Goal: Contribute content: Add original content to the website for others to see

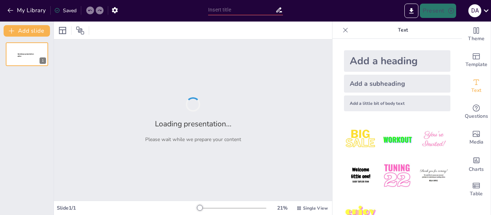
type input "Ғылыми жоба: Химияда Copinth AR арқылы 3D үлгілердің тиімділігі"
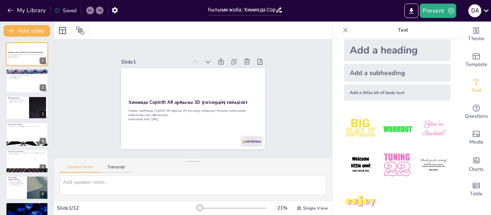
scroll to position [22, 0]
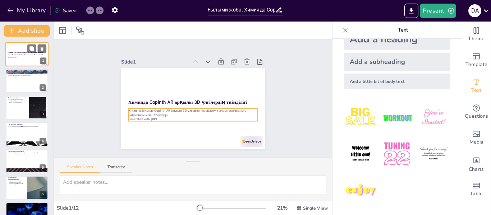
click at [13, 57] on p "Generated with [URL]" at bounding box center [27, 57] width 39 height 1
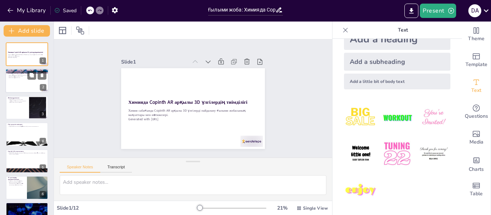
click at [27, 87] on div at bounding box center [26, 81] width 43 height 24
type textarea "Loremip dolorsitam Consect AD elitseddoeiusmo tempo incididun 2U laboreetd magn…"
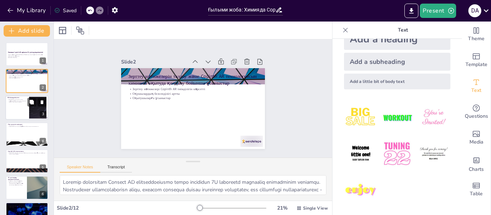
click at [28, 108] on div at bounding box center [26, 108] width 43 height 24
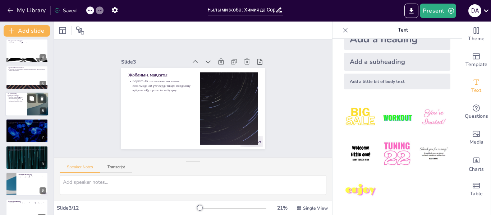
scroll to position [0, 0]
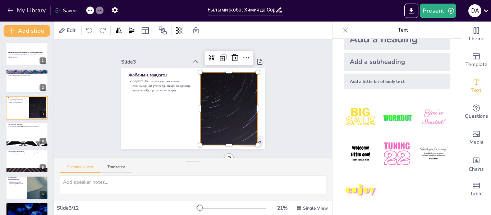
click at [205, 111] on div at bounding box center [228, 108] width 129 height 73
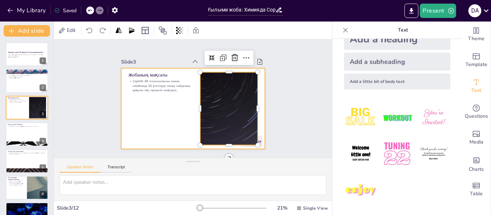
click at [161, 122] on div at bounding box center [193, 108] width 144 height 81
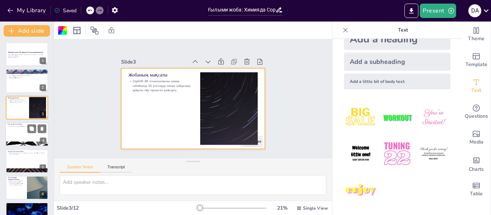
click at [28, 134] on div at bounding box center [26, 134] width 43 height 24
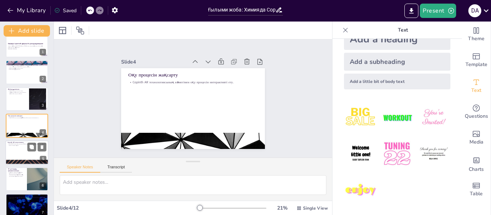
click at [20, 151] on div at bounding box center [26, 153] width 43 height 24
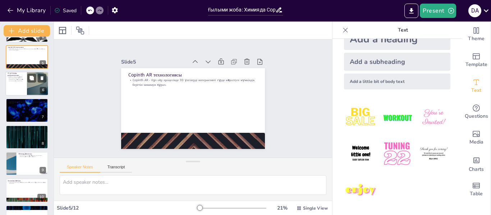
scroll to position [119, 0]
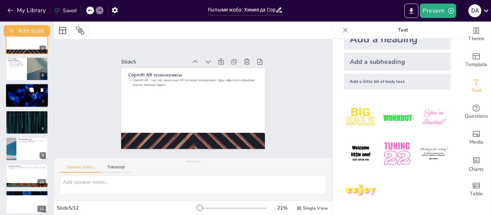
click at [26, 99] on div at bounding box center [26, 96] width 43 height 24
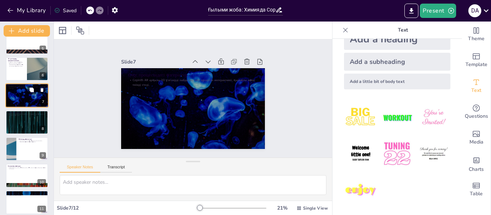
scroll to position [89, 0]
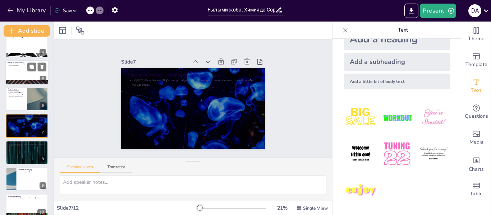
click at [26, 73] on div at bounding box center [26, 72] width 43 height 24
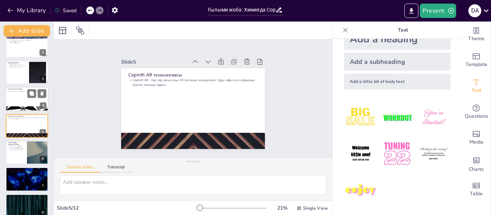
click at [21, 98] on div at bounding box center [26, 99] width 43 height 24
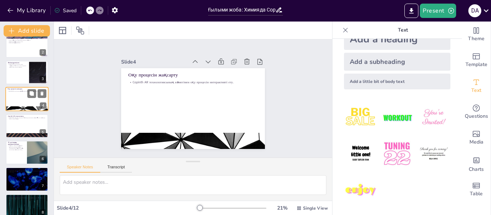
scroll to position [9, 0]
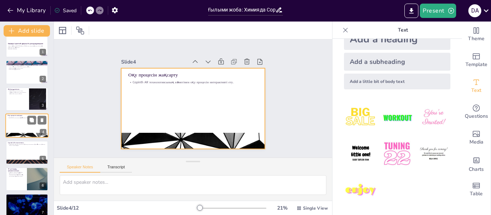
click at [23, 120] on div at bounding box center [26, 126] width 43 height 24
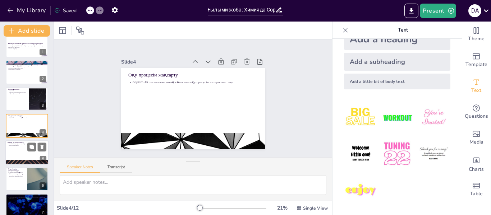
click at [21, 144] on p "Copinth AR - бұл оқу процесінде 3D үлгілерді интерактивті түрде көрсетуге мүмкі…" at bounding box center [27, 144] width 39 height 3
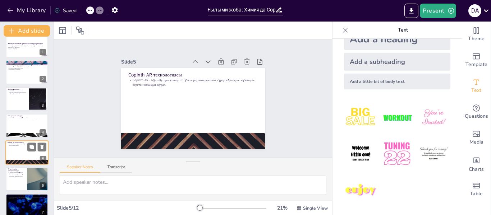
scroll to position [35, 0]
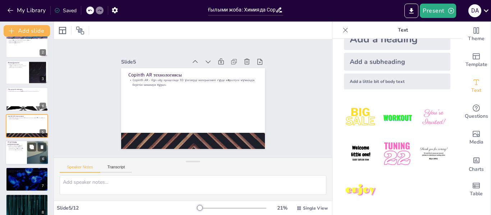
click at [19, 148] on p "3D үлгілер оқушылардың түсіну қабілетін арттырады, күрделі концепцияларды жеңіл…" at bounding box center [16, 147] width 17 height 5
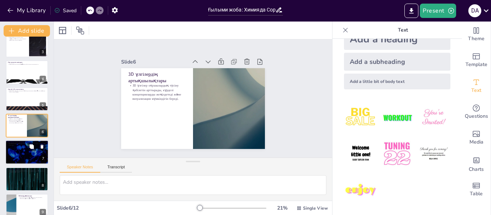
click at [22, 154] on div at bounding box center [26, 153] width 43 height 24
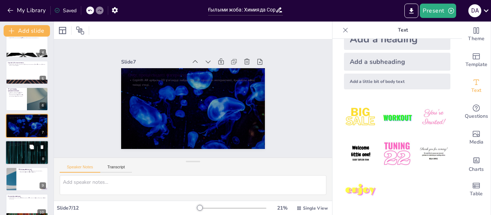
click at [29, 155] on div at bounding box center [26, 153] width 43 height 24
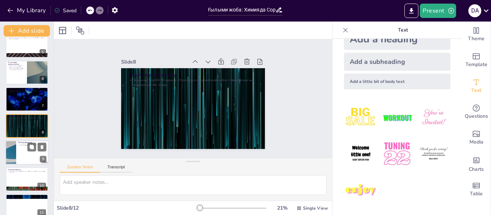
click at [29, 159] on div at bounding box center [26, 153] width 43 height 24
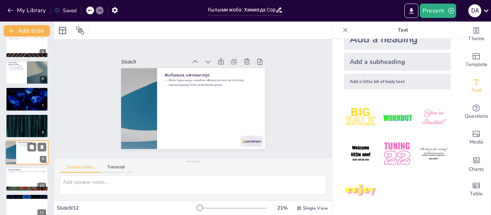
scroll to position [142, 0]
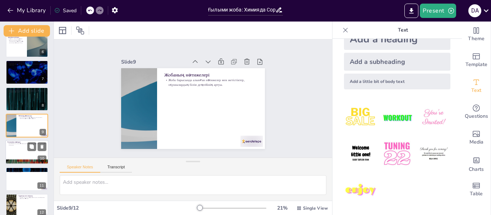
click at [26, 156] on div at bounding box center [26, 153] width 43 height 24
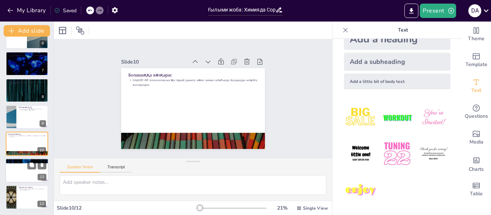
click at [26, 165] on div at bounding box center [26, 171] width 43 height 24
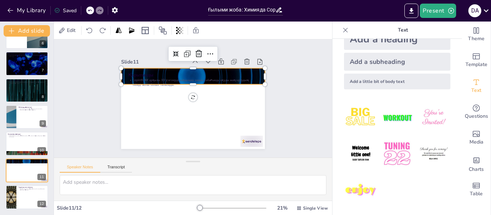
click at [122, 68] on div at bounding box center [193, 76] width 144 height 81
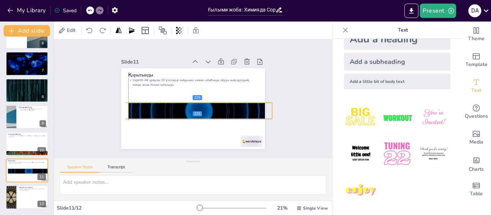
drag, startPoint x: 122, startPoint y: 76, endPoint x: 126, endPoint y: 112, distance: 36.2
click at [128, 112] on div at bounding box center [200, 110] width 144 height 81
click at [353, 115] on img at bounding box center [360, 117] width 33 height 33
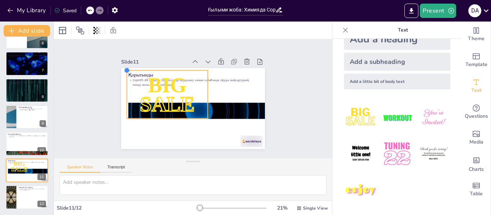
drag, startPoint x: 148, startPoint y: 84, endPoint x: 123, endPoint y: 75, distance: 27.4
click at [123, 75] on div "Қорытынды Copinth AR арқылы 3D үлгілерді пайдалану химия сабағында оқуды жақсар…" at bounding box center [193, 108] width 144 height 81
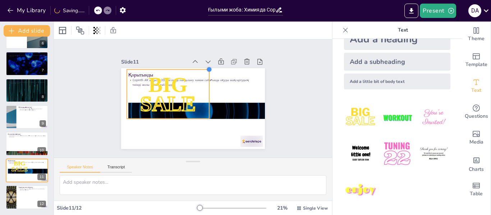
drag, startPoint x: 201, startPoint y: 69, endPoint x: 202, endPoint y: 121, distance: 52.2
click at [202, 121] on div "Қорытынды Copinth AR арқылы 3D үлгілерді пайдалану химия сабағында оқуды жақсар…" at bounding box center [193, 108] width 144 height 81
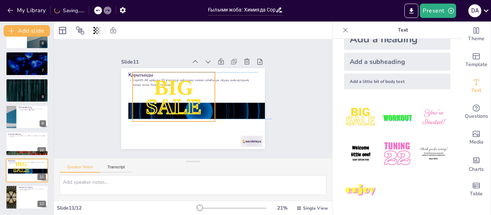
drag, startPoint x: 163, startPoint y: 114, endPoint x: 168, endPoint y: 115, distance: 5.8
click at [168, 115] on p "SALE" at bounding box center [174, 107] width 82 height 30
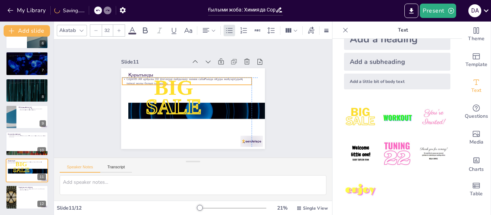
drag, startPoint x: 127, startPoint y: 84, endPoint x: 120, endPoint y: 84, distance: 6.5
click at [121, 68] on div "Қорытынды Copinth AR арқылы 3D үлгілерді пайдалану химия сабағында оқуды жақсар…" at bounding box center [193, 68] width 144 height 0
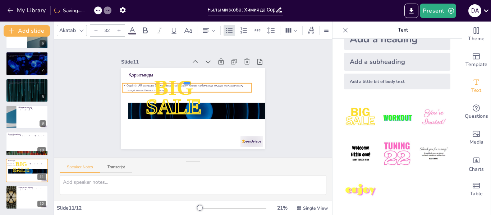
drag, startPoint x: 129, startPoint y: 73, endPoint x: 147, endPoint y: 97, distance: 29.3
click at [147, 97] on div "Қорытынды Copinth AR арқылы 3D үлгілерді пайдалану химия сабағында оқуды жақсар…" at bounding box center [193, 108] width 144 height 81
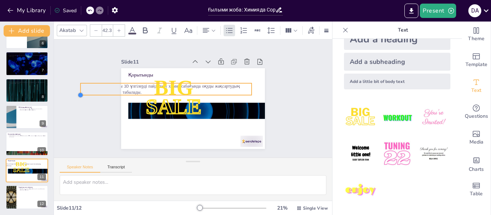
type input "43.6"
drag, startPoint x: 116, startPoint y: 91, endPoint x: 133, endPoint y: 94, distance: 16.9
click at [133, 94] on div "Қорытынды Copinth AR арқылы 3D үлгілерді пайдалану химия сабағында оқуды жақсар…" at bounding box center [193, 108] width 144 height 81
click at [192, 60] on icon at bounding box center [195, 61] width 7 height 7
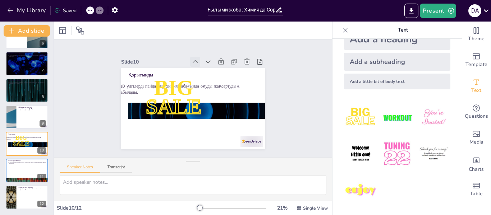
click at [196, 60] on icon at bounding box center [198, 61] width 5 height 3
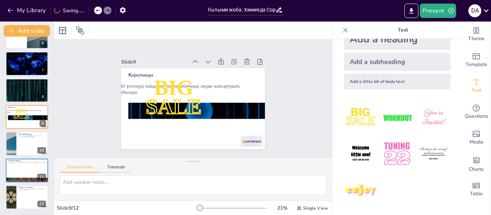
click at [193, 60] on icon at bounding box center [195, 61] width 5 height 3
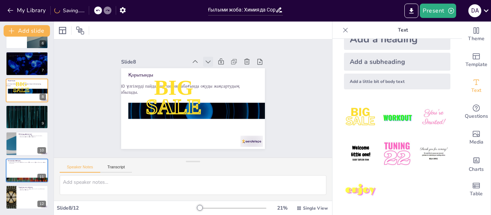
click at [209, 62] on icon at bounding box center [211, 63] width 5 height 3
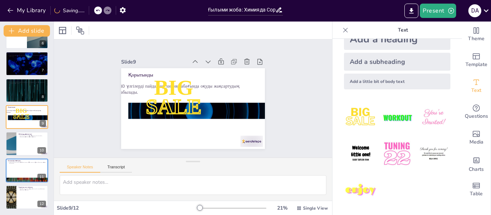
click at [206, 61] on icon at bounding box center [208, 62] width 5 height 3
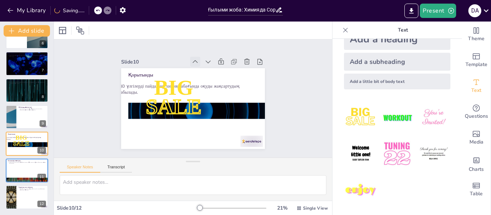
click at [192, 59] on icon at bounding box center [195, 61] width 7 height 7
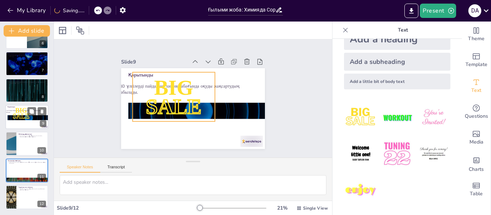
click at [27, 114] on span "SALE" at bounding box center [21, 116] width 17 height 7
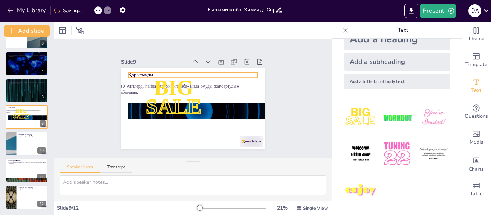
scroll to position [142, 0]
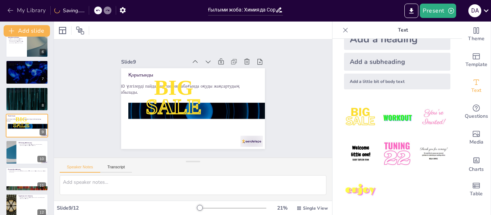
click at [10, 12] on icon "button" at bounding box center [10, 10] width 5 height 5
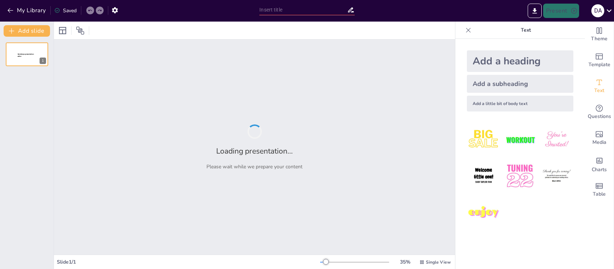
type input "Ғылыми жоба: Химияда Copinth AR арқылы 3D үлгілердің тиімділігі"
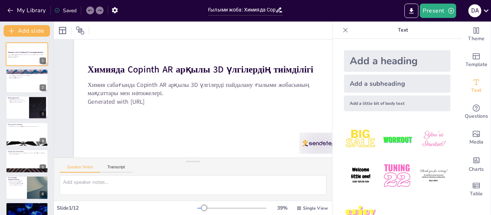
scroll to position [60, 0]
click at [29, 87] on div at bounding box center [26, 81] width 43 height 24
type textarea "Loremip dolorsitam Consect AD elitseddoeiusmo tempo incididun 2U laboreetd magn…"
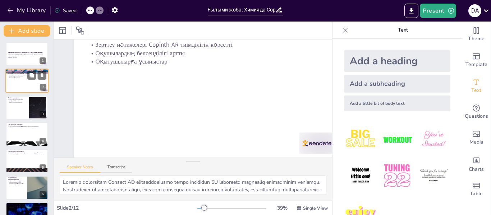
scroll to position [0, 0]
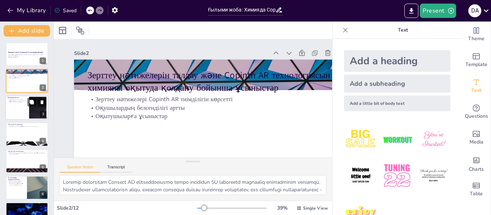
click at [24, 108] on div at bounding box center [26, 108] width 43 height 24
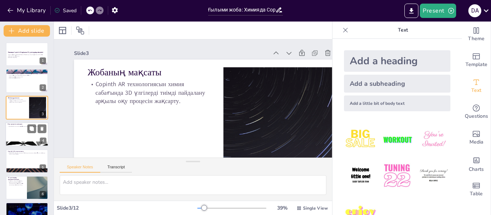
click at [27, 140] on div at bounding box center [26, 134] width 43 height 24
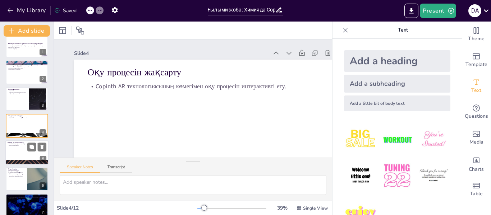
click at [26, 152] on div at bounding box center [26, 153] width 43 height 24
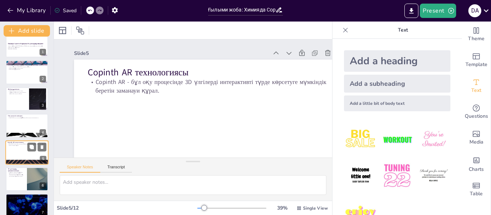
scroll to position [35, 0]
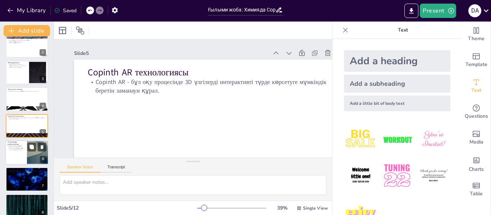
click at [20, 155] on div at bounding box center [26, 153] width 43 height 24
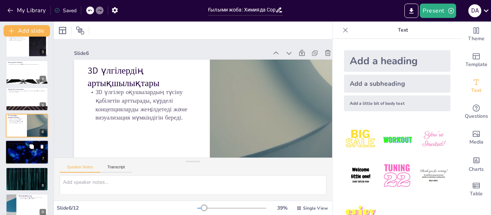
click at [21, 158] on div at bounding box center [26, 153] width 43 height 24
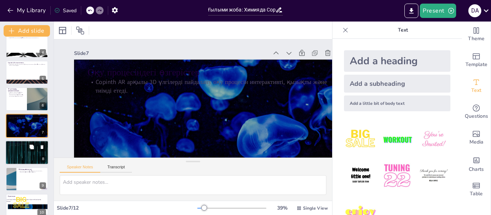
click at [28, 157] on div at bounding box center [26, 153] width 43 height 24
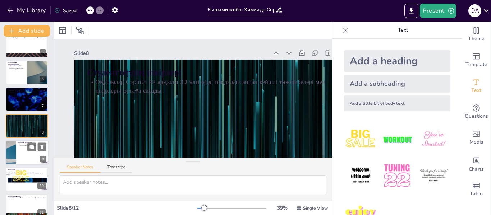
click at [27, 159] on div at bounding box center [26, 153] width 43 height 24
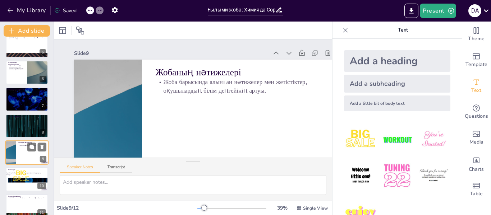
scroll to position [142, 0]
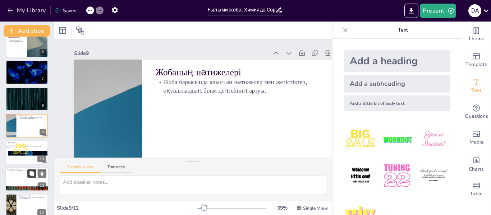
click at [32, 173] on icon at bounding box center [31, 174] width 4 height 4
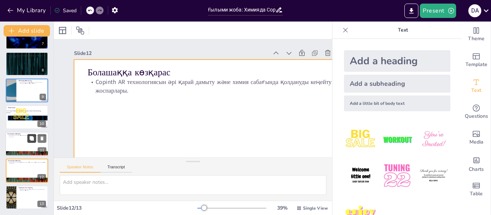
scroll to position [37, 0]
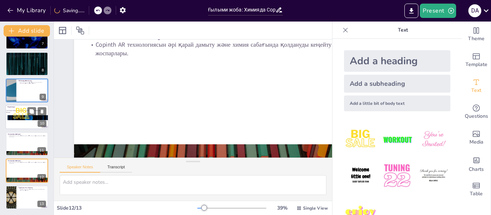
click at [24, 118] on span "SALE" at bounding box center [21, 117] width 17 height 8
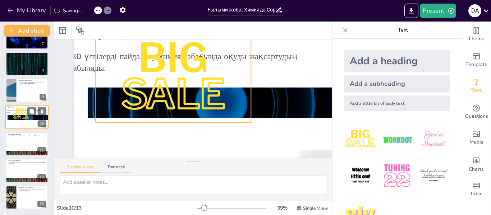
scroll to position [0, 0]
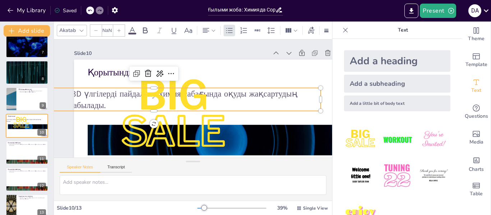
type input "43.6"
click at [79, 96] on p "Copinth AR арқылы 3D үлгілерді пайдалану химия сабағында оқуды жақсартудың тиім…" at bounding box center [154, 92] width 331 height 92
click at [170, 74] on icon at bounding box center [173, 71] width 9 height 9
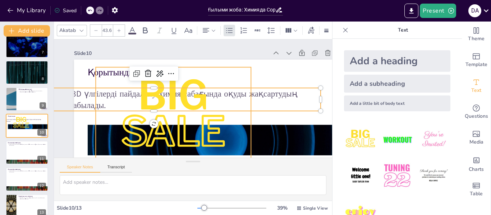
click at [131, 100] on p "BIG" at bounding box center [174, 93] width 160 height 72
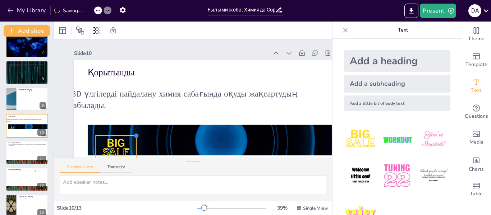
drag, startPoint x: 252, startPoint y: 68, endPoint x: 138, endPoint y: 137, distance: 133.9
click at [133, 127] on div at bounding box center [130, 123] width 7 height 7
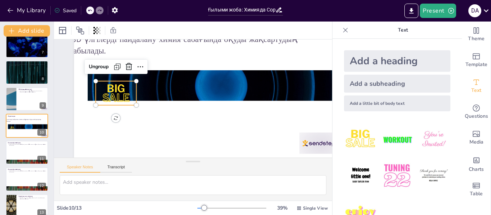
scroll to position [60, 0]
click at [131, 63] on icon at bounding box center [128, 67] width 9 height 9
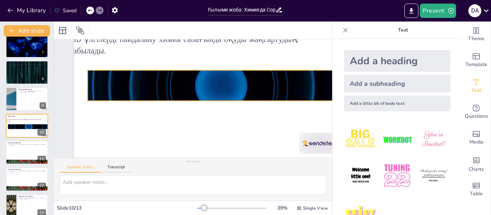
scroll to position [0, 0]
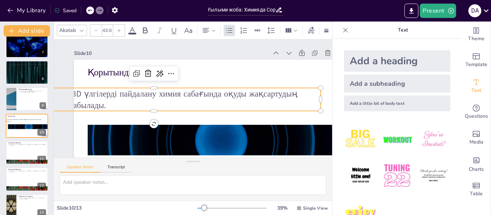
click at [87, 97] on p "Copinth AR арқылы 3D үлгілерді пайдалану химия сабағында оқуды жақсартудың тиім…" at bounding box center [153, 99] width 333 height 23
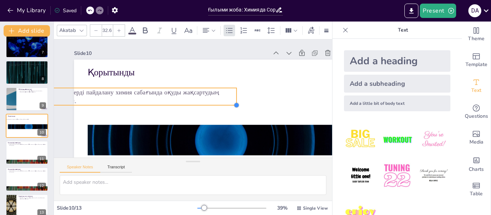
drag, startPoint x: 320, startPoint y: 111, endPoint x: 236, endPoint y: 103, distance: 84.5
click at [236, 103] on div at bounding box center [237, 105] width 6 height 6
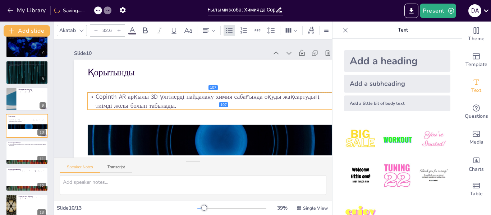
drag, startPoint x: 65, startPoint y: 93, endPoint x: 167, endPoint y: 99, distance: 102.3
click at [167, 99] on div "Slide 1 Химияда Copinth AR арқылы 3D үлгілердің тиімділігі Химия сабағында Copi…" at bounding box center [207, 127] width 328 height 205
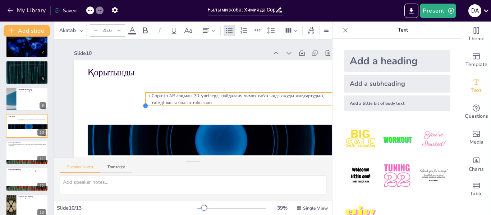
type input "25"
drag, startPoint x: 88, startPoint y: 108, endPoint x: 146, endPoint y: 97, distance: 58.9
click at [146, 97] on div "Қорытынды Copinth AR арқылы 3D үлгілерді пайдалану химия сабағында оқуды жақсар…" at bounding box center [210, 136] width 272 height 153
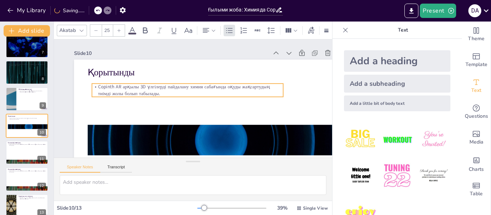
drag, startPoint x: 181, startPoint y: 103, endPoint x: 128, endPoint y: 94, distance: 54.3
click at [128, 94] on p "Copinth AR арқылы 3D үлгілерді пайдалану химия сабағында оқуды жақсартудың тиім…" at bounding box center [187, 90] width 191 height 13
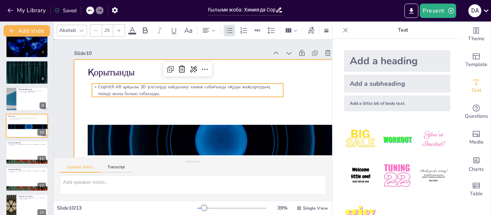
click at [286, 92] on div at bounding box center [210, 136] width 272 height 153
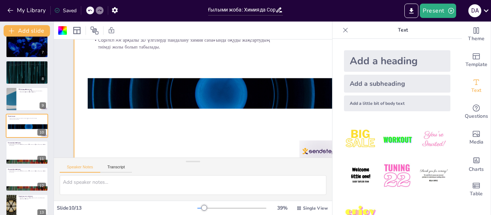
scroll to position [60, 0]
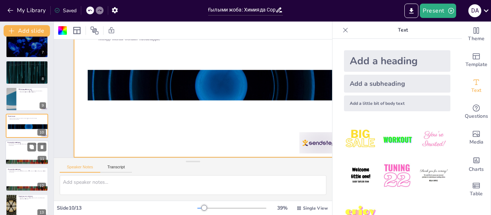
click at [14, 152] on div at bounding box center [26, 153] width 43 height 24
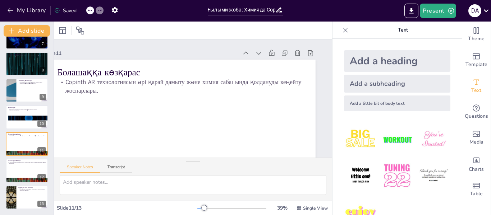
scroll to position [0, 0]
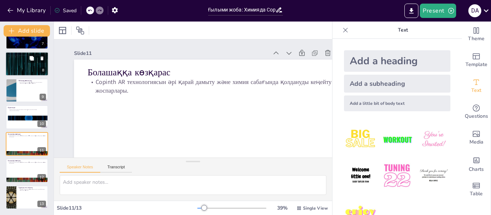
click at [33, 69] on div at bounding box center [26, 64] width 43 height 24
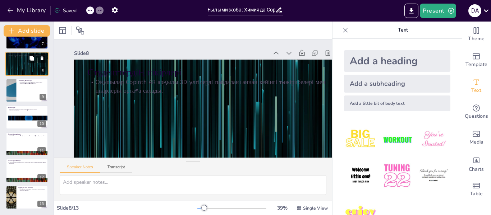
scroll to position [115, 0]
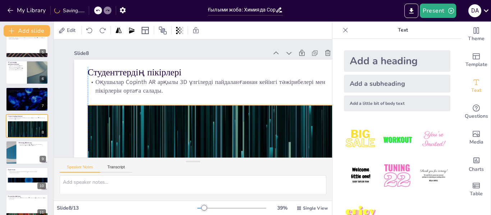
drag, startPoint x: 84, startPoint y: 71, endPoint x: 100, endPoint y: 116, distance: 48.1
click at [100, 116] on div at bounding box center [215, 184] width 286 height 180
click at [396, 140] on img at bounding box center [396, 139] width 33 height 33
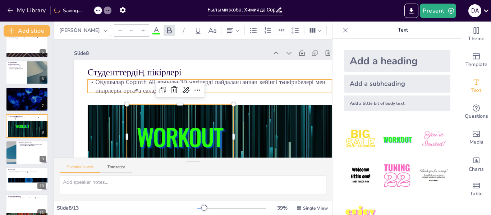
click at [136, 78] on div "Студенттердің пікірлері Оқушылар Copinth AR арқылы 3D үлгілерді пайдаланғаннан …" at bounding box center [210, 136] width 272 height 153
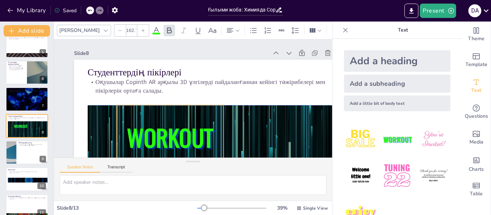
drag, startPoint x: 181, startPoint y: 133, endPoint x: 169, endPoint y: 135, distance: 12.7
click at [169, 135] on span "WORKOUT" at bounding box center [170, 137] width 87 height 34
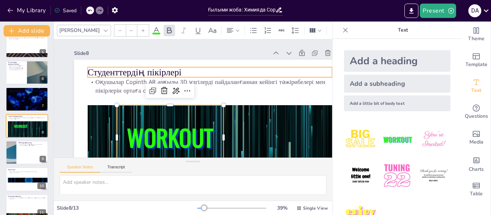
type input "48"
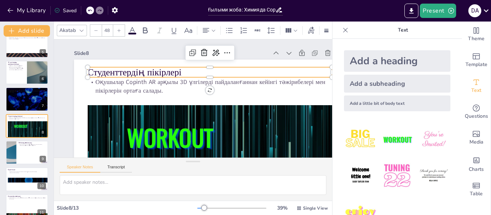
click at [191, 71] on p "Студенттердің пікірлері" at bounding box center [210, 72] width 244 height 13
click at [204, 52] on icon at bounding box center [208, 54] width 9 height 9
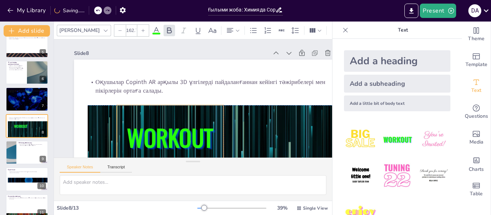
click at [182, 135] on span "WORKOUT" at bounding box center [167, 134] width 90 height 43
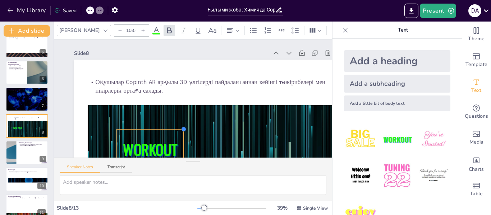
type input "101.8"
drag, startPoint x: 223, startPoint y: 105, endPoint x: 161, endPoint y: 129, distance: 66.4
click at [161, 129] on div "Оқушылар Copinth AR арқылы 3D үлгілерді пайдаланғаннан кейінгі тәжірибелері мен…" at bounding box center [210, 136] width 272 height 153
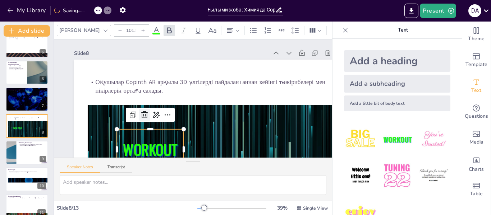
click at [140, 115] on icon at bounding box center [144, 115] width 9 height 9
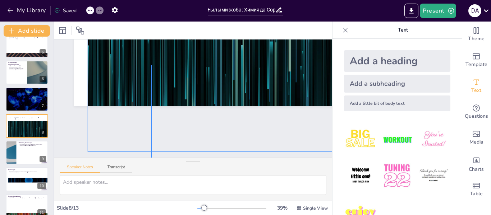
scroll to position [106, 0]
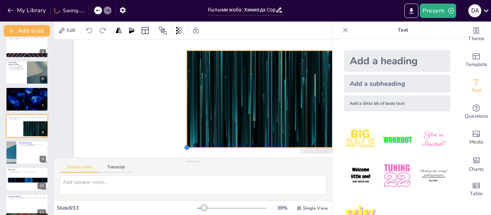
drag, startPoint x: 88, startPoint y: 150, endPoint x: 187, endPoint y: 61, distance: 133.2
click at [187, 61] on div "Оқушылар Copinth AR арқылы 3D үлгілерді пайдаланғаннан кейінгі тәжірибелері мен…" at bounding box center [212, 83] width 286 height 180
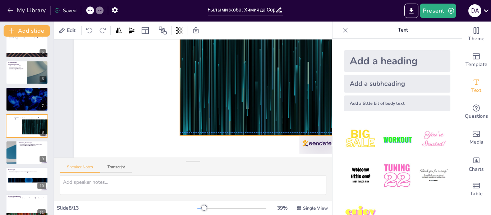
scroll to position [60, 0]
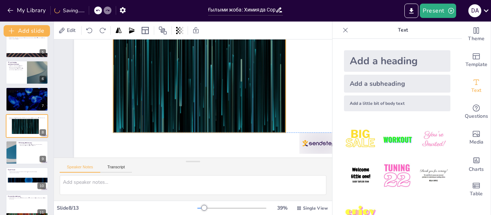
drag, startPoint x: 317, startPoint y: 129, endPoint x: 244, endPoint y: 120, distance: 74.2
click at [244, 120] on div at bounding box center [199, 84] width 173 height 97
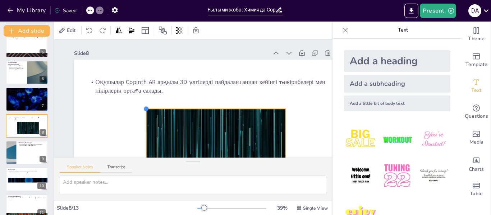
drag, startPoint x: 112, startPoint y: 90, endPoint x: 146, endPoint y: 140, distance: 60.1
click at [146, 140] on div "Оқушылар Copinth AR арқылы 3D үлгілерді пайдаланғаннан кейінгі тәжірибелері мен…" at bounding box center [201, 139] width 297 height 206
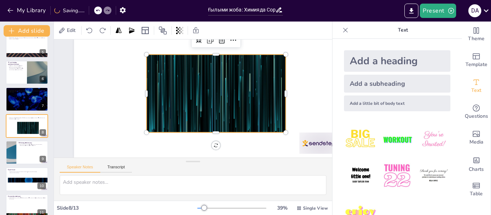
scroll to position [60, 0]
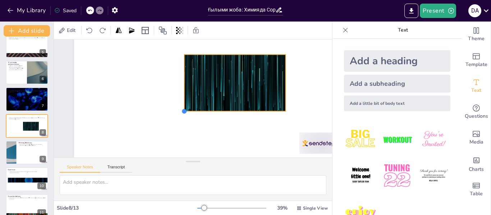
drag, startPoint x: 145, startPoint y: 128, endPoint x: 224, endPoint y: 104, distance: 83.0
click at [224, 104] on div "Оқушылар Copinth AR арқылы 3D үлгілерді пайдаланғаннан кейінгі тәжірибелері мен…" at bounding box center [210, 81] width 272 height 153
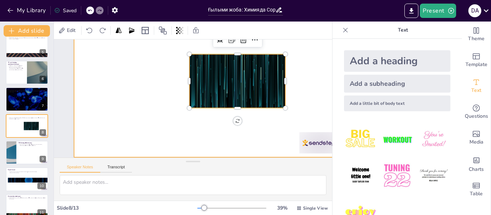
scroll to position [0, 0]
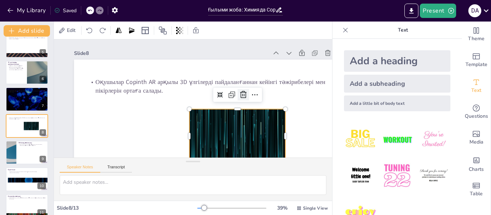
click at [241, 93] on icon at bounding box center [243, 95] width 9 height 9
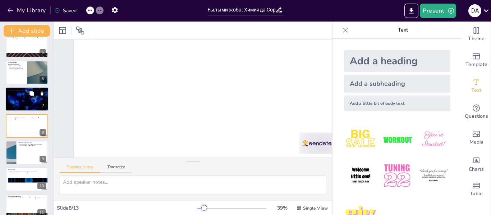
scroll to position [60, 0]
click at [20, 96] on div at bounding box center [26, 99] width 43 height 24
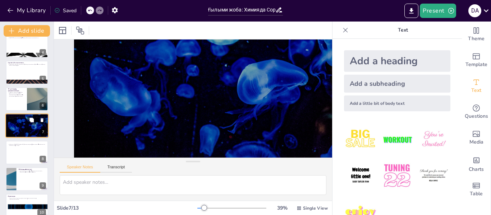
scroll to position [0, 0]
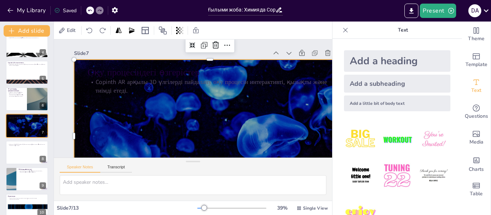
click at [139, 98] on div at bounding box center [202, 139] width 298 height 206
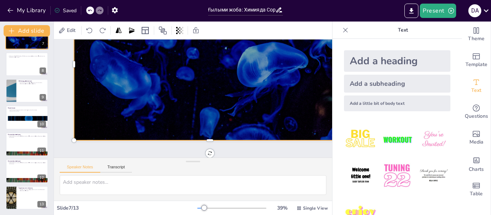
scroll to position [178, 0]
click at [25, 91] on div at bounding box center [26, 90] width 43 height 24
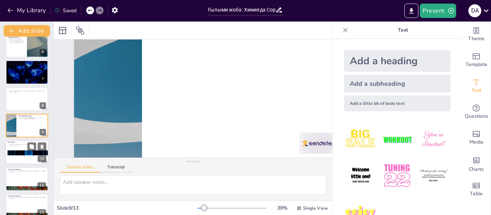
scroll to position [60, 0]
click at [24, 153] on div at bounding box center [29, 153] width 43 height 24
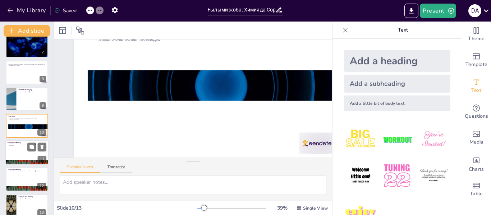
click at [13, 150] on div at bounding box center [26, 153] width 43 height 24
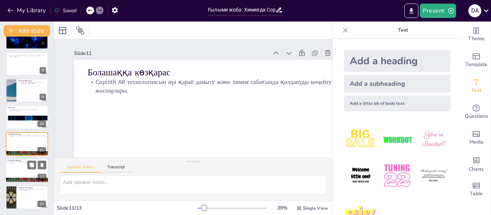
click at [17, 166] on div at bounding box center [26, 171] width 43 height 24
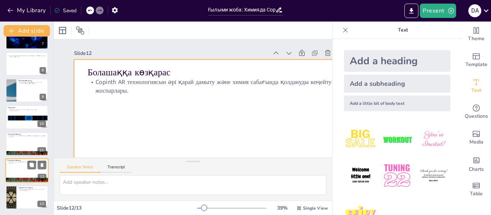
click at [18, 172] on div at bounding box center [26, 171] width 43 height 24
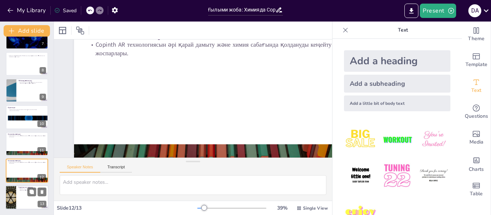
click at [13, 200] on div at bounding box center [10, 198] width 43 height 24
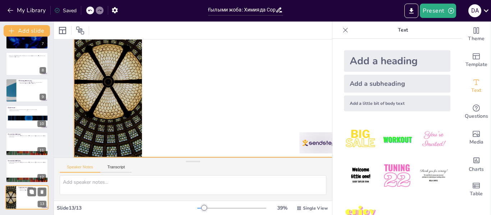
scroll to position [60, 0]
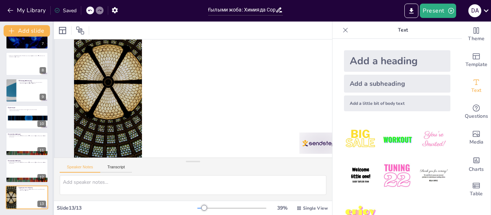
click at [53, 209] on div at bounding box center [53, 119] width 3 height 194
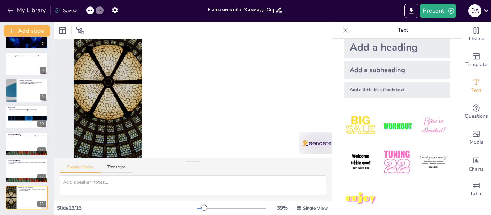
scroll to position [22, 0]
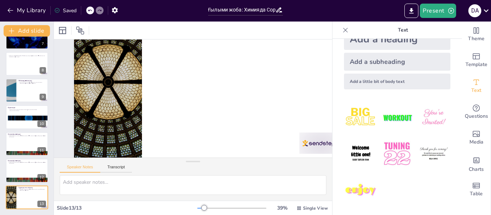
click at [209, 207] on div at bounding box center [231, 209] width 69 height 6
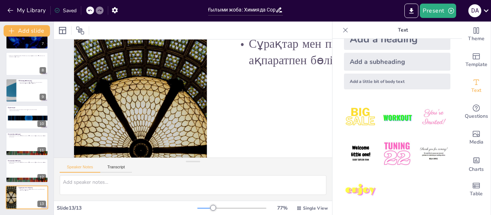
click at [199, 209] on div at bounding box center [231, 209] width 69 height 6
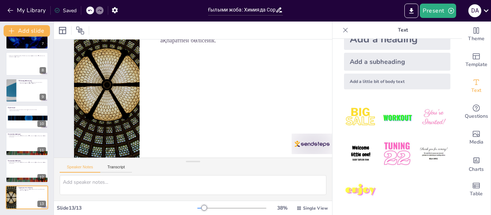
scroll to position [0, 0]
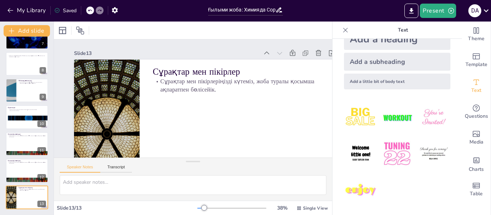
click at [197, 207] on div at bounding box center [231, 209] width 69 height 6
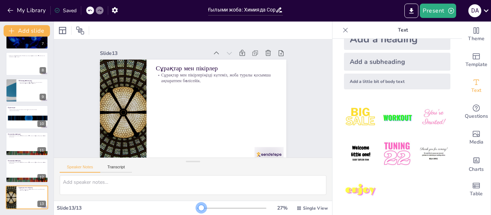
click at [197, 206] on div at bounding box center [231, 209] width 69 height 6
click at [201, 208] on div at bounding box center [231, 209] width 69 height 6
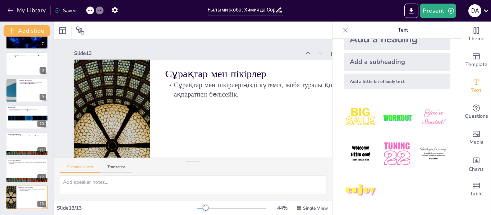
click at [203, 210] on div at bounding box center [206, 208] width 6 height 6
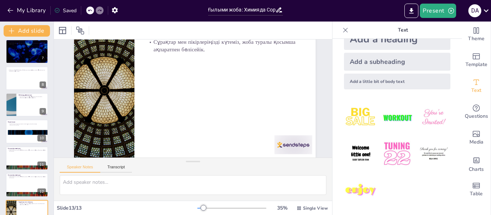
scroll to position [149, 0]
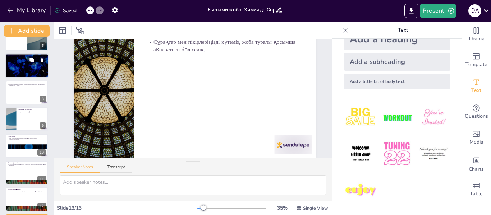
click at [25, 61] on div at bounding box center [26, 66] width 43 height 24
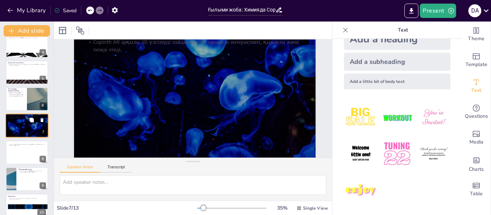
scroll to position [0, 0]
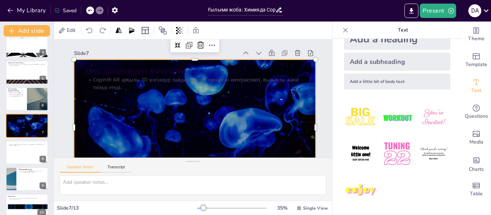
click at [179, 114] on div at bounding box center [192, 127] width 255 height 160
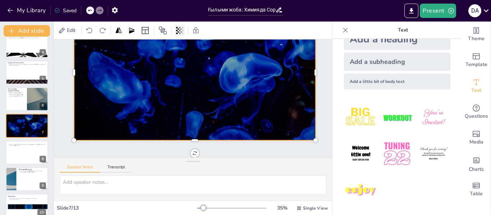
click at [180, 31] on icon at bounding box center [179, 30] width 1 height 7
click at [142, 32] on icon at bounding box center [145, 30] width 7 height 7
click at [132, 33] on icon at bounding box center [131, 30] width 7 height 7
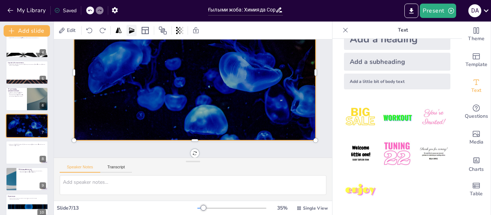
click at [132, 33] on icon at bounding box center [131, 30] width 7 height 7
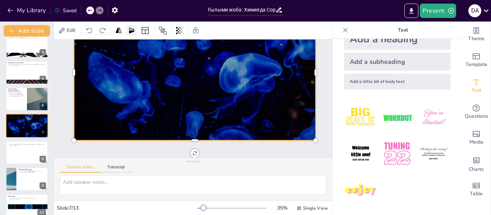
click at [132, 33] on icon at bounding box center [131, 30] width 7 height 7
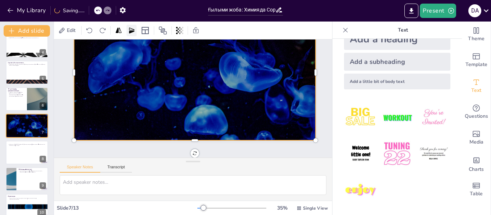
click at [132, 33] on icon at bounding box center [131, 30] width 7 height 7
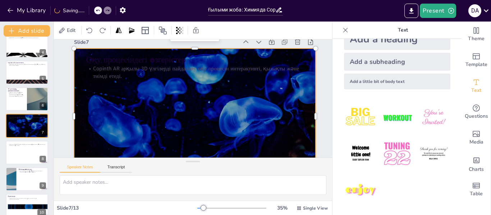
scroll to position [0, 0]
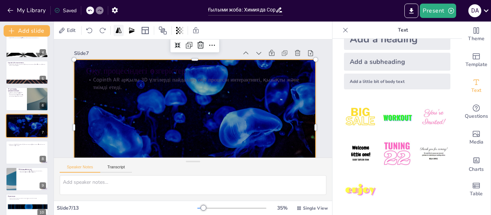
click at [120, 29] on icon at bounding box center [119, 29] width 6 height 5
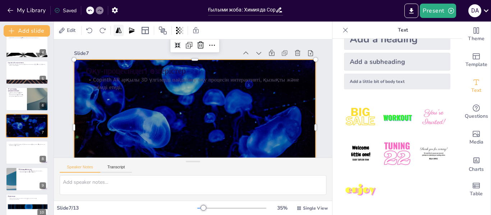
click at [120, 29] on icon at bounding box center [119, 29] width 6 height 5
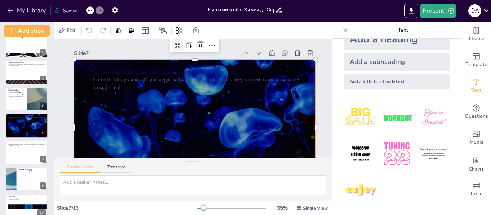
click at [182, 49] on div at bounding box center [183, 44] width 13 height 13
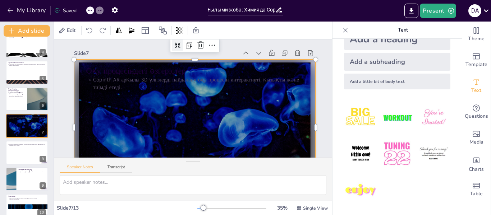
click at [182, 49] on div at bounding box center [183, 44] width 13 height 13
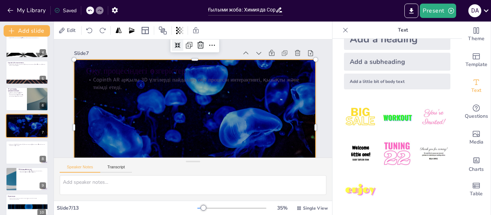
click at [182, 49] on div at bounding box center [178, 46] width 12 height 12
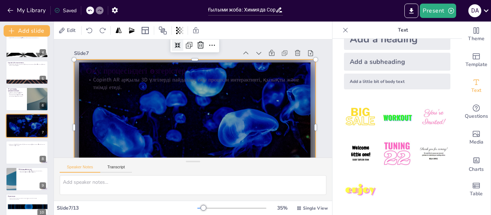
click at [182, 49] on div at bounding box center [178, 46] width 12 height 12
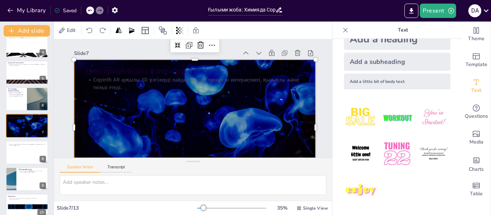
click at [198, 129] on div at bounding box center [188, 127] width 265 height 183
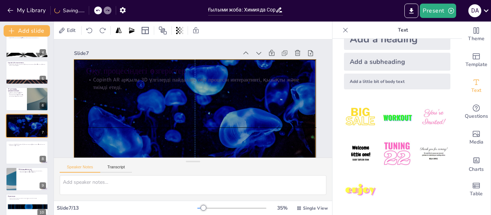
click at [83, 65] on div at bounding box center [192, 127] width 255 height 160
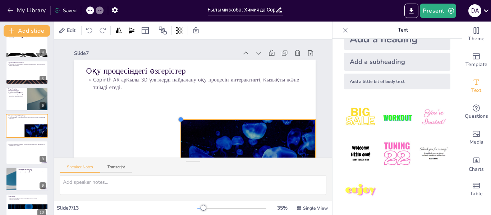
drag, startPoint x: 75, startPoint y: 60, endPoint x: 182, endPoint y: 134, distance: 130.0
click at [182, 134] on div "Оқу процесіндегі өзгерістер Copinth AR арқылы 3D үлгілерді пайдалану оқу процес…" at bounding box center [192, 127] width 255 height 160
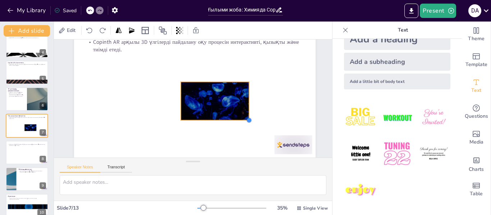
scroll to position [43, 0]
drag, startPoint x: 316, startPoint y: 137, endPoint x: 239, endPoint y: 99, distance: 85.5
click at [239, 99] on div "Оқу процесіндегі өзгерістер Copinth AR арқылы 3D үлгілерді пайдалану оқу процес…" at bounding box center [195, 90] width 242 height 136
click at [219, 88] on div at bounding box center [215, 103] width 72 height 45
click at [219, 63] on icon at bounding box center [220, 67] width 9 height 9
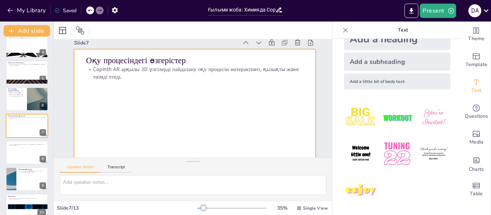
scroll to position [0, 0]
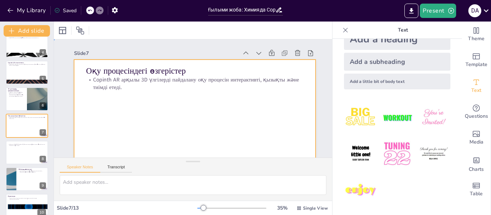
click at [122, 111] on div at bounding box center [192, 127] width 255 height 160
click at [63, 33] on div at bounding box center [62, 30] width 9 height 9
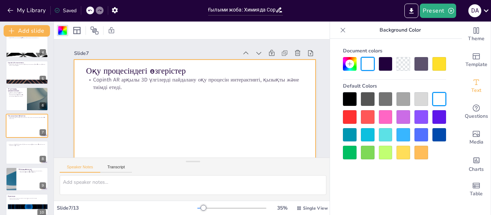
click at [349, 117] on div at bounding box center [350, 117] width 14 height 14
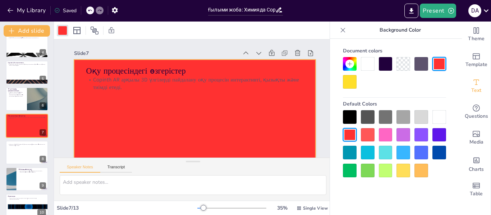
click at [383, 152] on div at bounding box center [386, 153] width 14 height 14
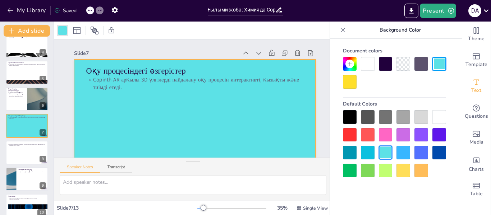
click at [258, 109] on div at bounding box center [195, 128] width 242 height 136
click at [25, 146] on p "Оқушылар Copinth AR арқылы 3D үлгілерді пайдаланғаннан кейінгі тәжірибелері мен…" at bounding box center [27, 144] width 39 height 3
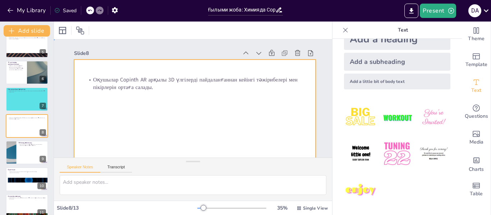
click at [271, 125] on div at bounding box center [192, 127] width 255 height 160
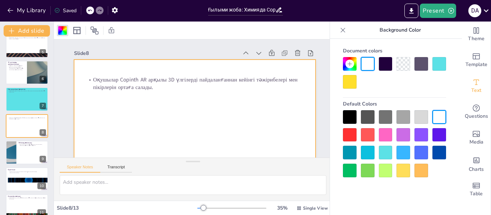
click at [385, 157] on div at bounding box center [386, 153] width 14 height 14
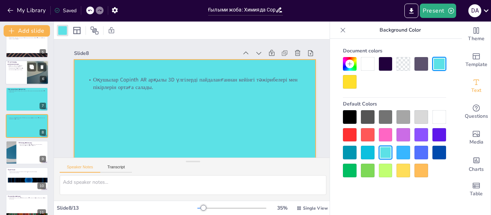
click at [20, 74] on div at bounding box center [26, 72] width 43 height 24
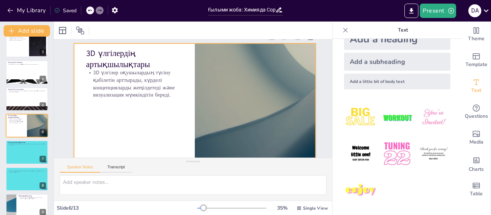
scroll to position [0, 0]
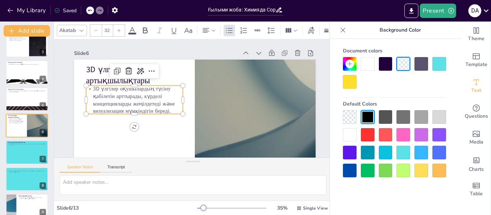
click at [93, 90] on p "3D үлгілер оқушылардың түсіну қабілетін арттырады, күрделі концепцияларды жеңіл…" at bounding box center [134, 94] width 99 height 40
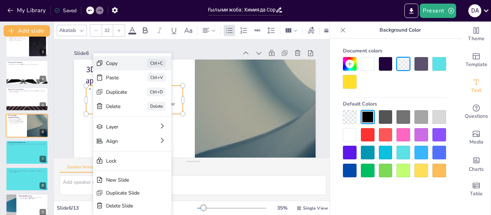
click at [160, 100] on div "Copy" at bounding box center [170, 103] width 21 height 7
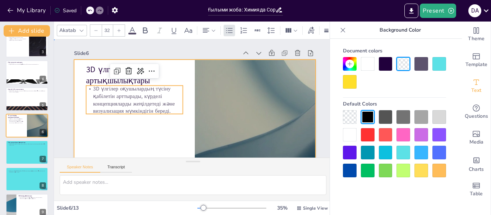
click at [156, 136] on div at bounding box center [195, 128] width 242 height 136
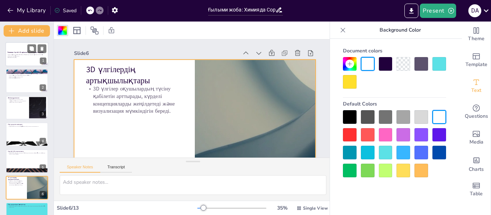
click at [34, 57] on p "Generated with [URL]" at bounding box center [27, 57] width 39 height 1
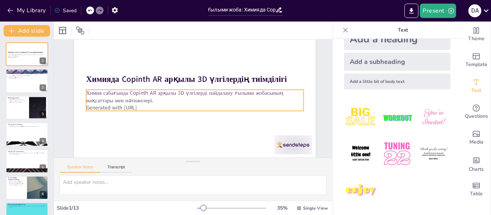
scroll to position [43, 0]
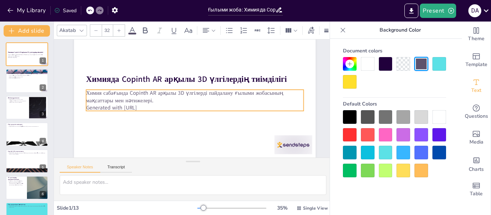
click at [185, 104] on p "Generated with [URL]" at bounding box center [195, 108] width 218 height 8
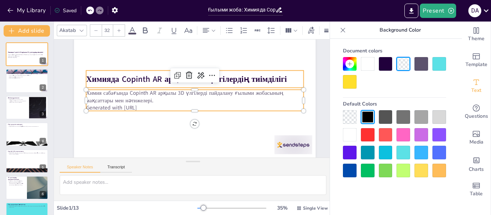
click at [251, 77] on strong "Химияда Copinth AR арқылы 3D үлгілердің тиімділігі" at bounding box center [186, 79] width 201 height 11
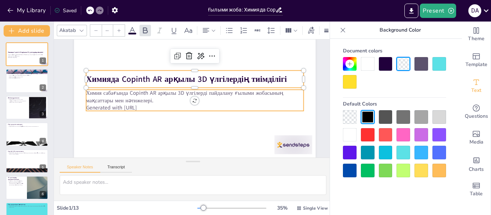
type input "32"
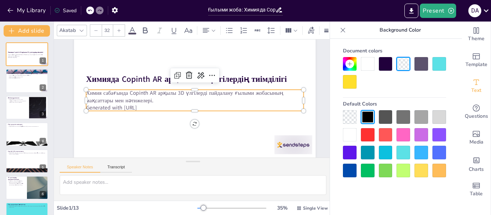
click at [167, 97] on p "Химия сабағында Copinth AR арқылы 3D үлгілерді пайдалану ғылыми жобасының мақса…" at bounding box center [195, 96] width 218 height 15
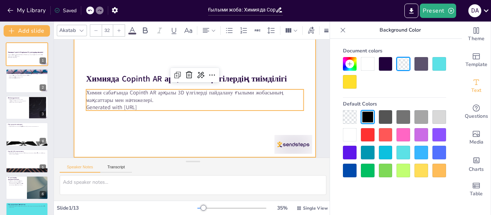
click at [266, 126] on div at bounding box center [195, 90] width 242 height 136
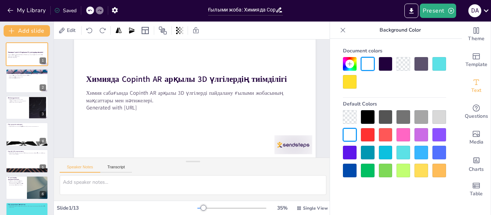
scroll to position [43, 0]
click at [367, 173] on div at bounding box center [368, 171] width 14 height 14
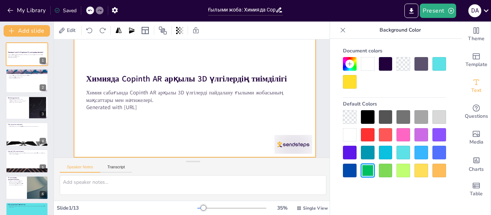
scroll to position [44, 0]
click at [217, 127] on div at bounding box center [196, 90] width 265 height 183
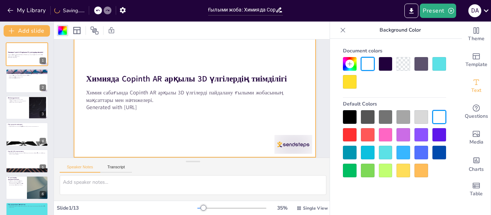
click at [350, 170] on div at bounding box center [350, 171] width 14 height 14
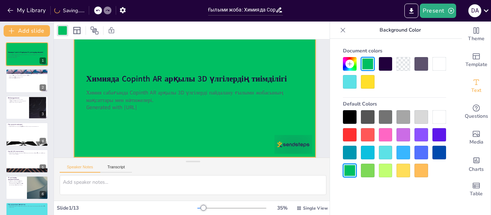
click at [387, 169] on div at bounding box center [386, 171] width 14 height 14
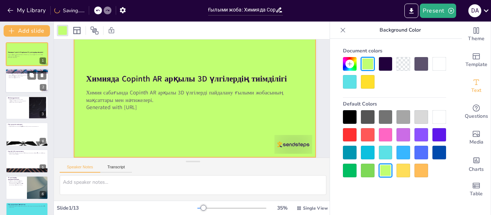
click at [34, 88] on div at bounding box center [26, 81] width 43 height 24
type textarea "Loremip dolorsitam Consect AD elitseddoeiusmo tempo incididun 2U laboreetd magn…"
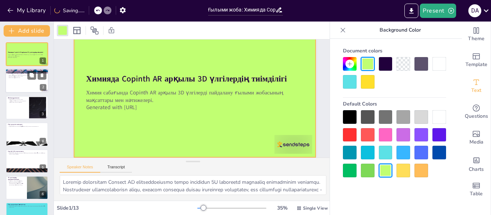
scroll to position [0, 0]
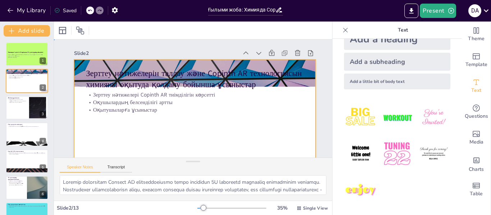
click at [189, 129] on div at bounding box center [195, 128] width 242 height 136
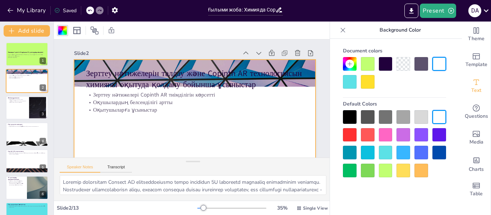
click at [388, 173] on div at bounding box center [386, 171] width 14 height 14
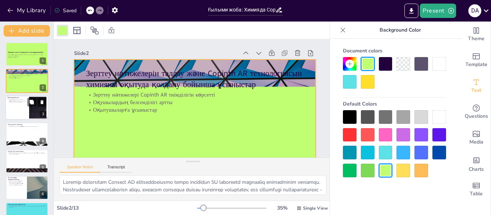
click at [17, 108] on div at bounding box center [26, 108] width 43 height 24
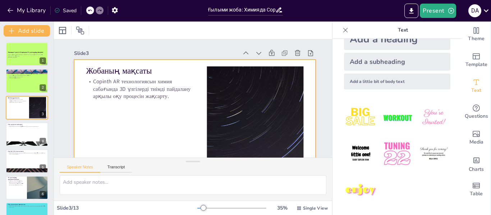
click at [145, 126] on div at bounding box center [192, 127] width 255 height 160
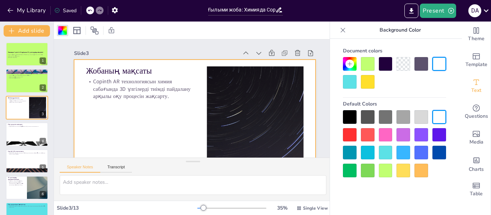
click at [386, 135] on div at bounding box center [386, 135] width 14 height 14
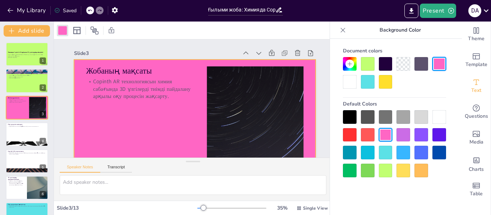
click at [406, 153] on div at bounding box center [404, 153] width 14 height 14
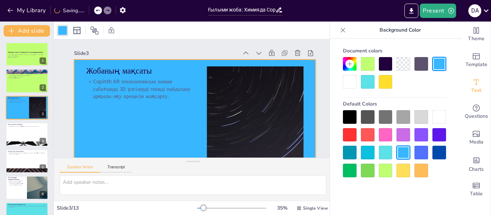
click at [384, 155] on div at bounding box center [386, 153] width 14 height 14
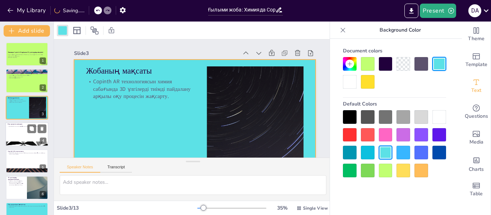
click at [38, 133] on div at bounding box center [36, 129] width 19 height 9
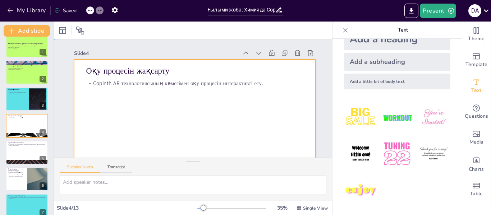
click at [273, 136] on div at bounding box center [195, 128] width 242 height 136
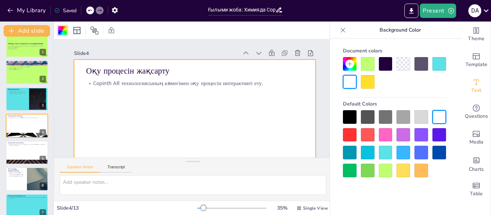
click at [369, 152] on div at bounding box center [368, 153] width 14 height 14
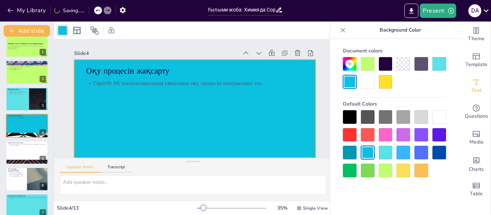
click at [389, 157] on div at bounding box center [386, 153] width 14 height 14
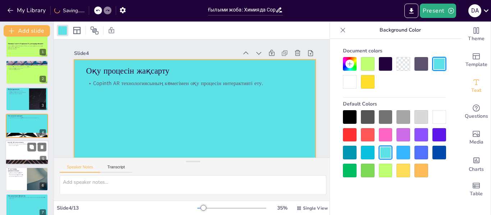
click at [22, 151] on div at bounding box center [26, 153] width 43 height 24
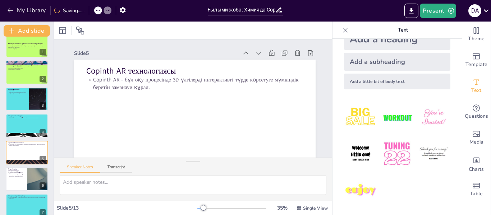
scroll to position [35, 0]
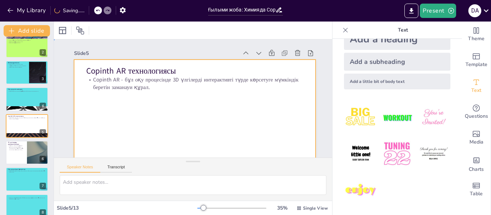
click at [211, 128] on div at bounding box center [195, 128] width 242 height 136
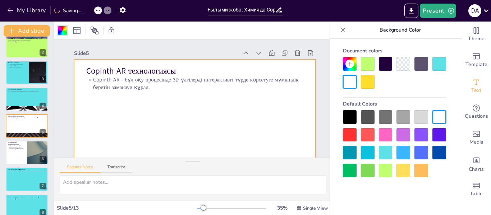
click at [383, 154] on div at bounding box center [386, 153] width 14 height 14
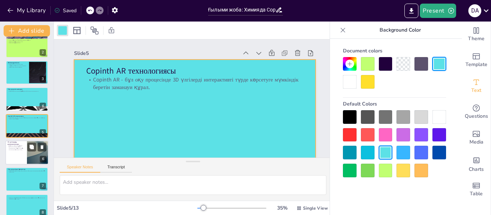
click at [15, 147] on p "3D үлгілер оқушылардың түсіну қабілетін арттырады, күрделі концепцияларды жеңіл…" at bounding box center [16, 147] width 17 height 5
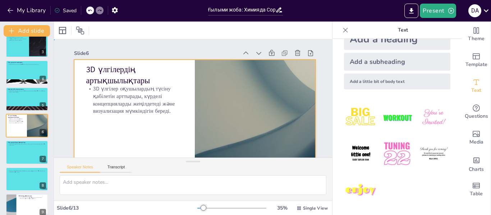
click at [169, 119] on div at bounding box center [192, 127] width 255 height 160
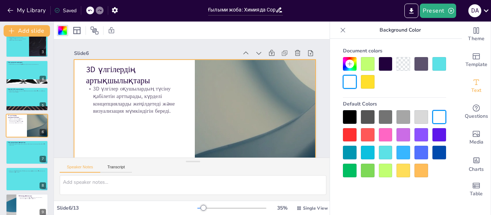
click at [383, 152] on div at bounding box center [386, 153] width 14 height 14
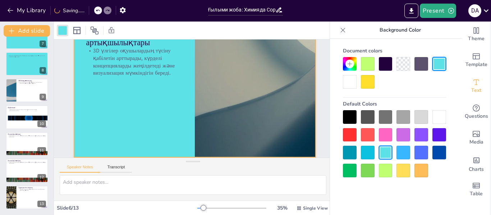
scroll to position [0, 0]
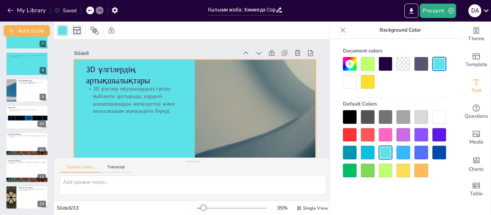
click at [81, 32] on div at bounding box center [77, 31] width 12 height 12
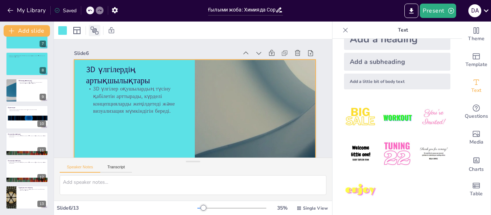
click at [99, 34] on div at bounding box center [95, 31] width 12 height 12
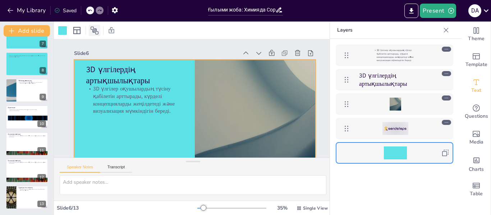
click at [99, 34] on div at bounding box center [95, 31] width 12 height 12
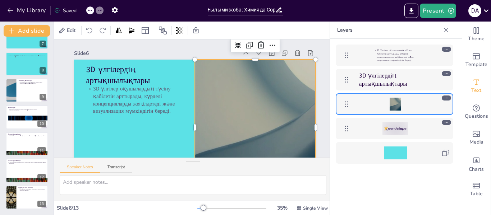
click at [218, 128] on div at bounding box center [252, 134] width 255 height 160
click at [213, 101] on div at bounding box center [255, 128] width 242 height 136
click at [242, 98] on div at bounding box center [252, 134] width 255 height 160
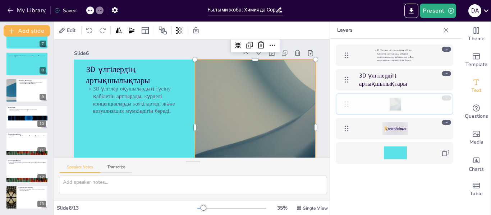
click at [348, 104] on icon at bounding box center [347, 104] width 4 height 6
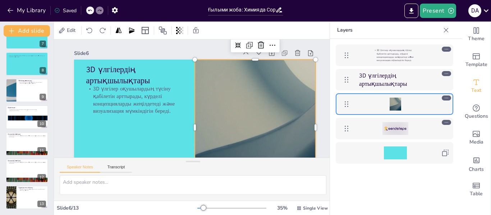
click at [449, 99] on div at bounding box center [446, 98] width 9 height 5
click at [212, 90] on div at bounding box center [252, 134] width 255 height 160
click at [205, 100] on div at bounding box center [255, 128] width 242 height 136
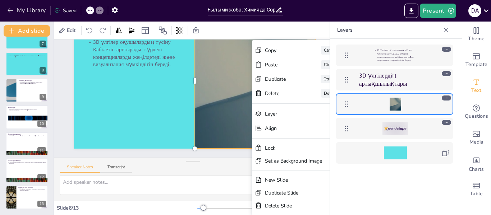
scroll to position [60, 0]
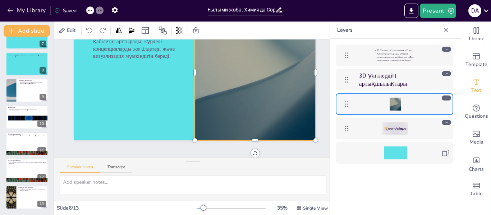
click at [217, 108] on div at bounding box center [258, 79] width 255 height 160
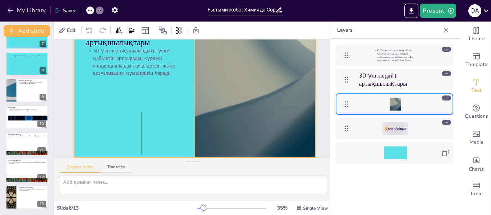
scroll to position [43, 0]
click at [141, 89] on div at bounding box center [195, 90] width 242 height 136
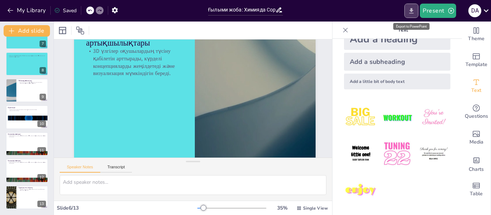
click at [410, 10] on icon "Export to PowerPoint" at bounding box center [412, 11] width 8 height 8
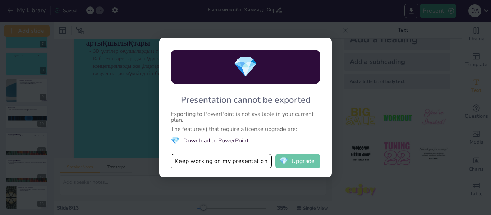
click at [286, 160] on span "💎" at bounding box center [283, 161] width 9 height 7
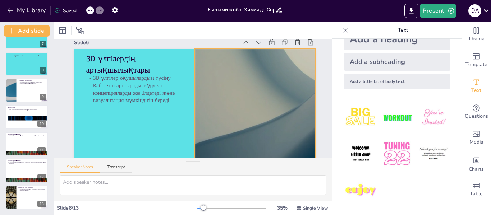
scroll to position [0, 0]
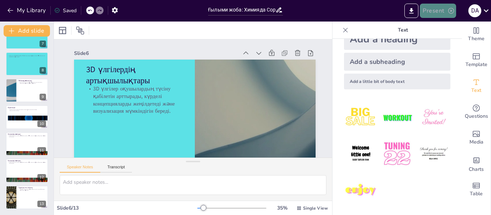
click at [454, 13] on icon "button" at bounding box center [451, 10] width 7 height 7
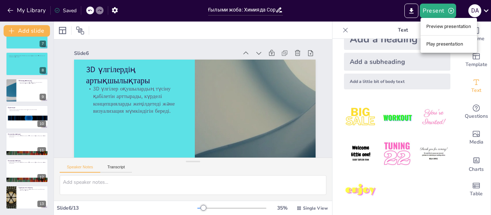
click at [245, 57] on div at bounding box center [245, 107] width 491 height 215
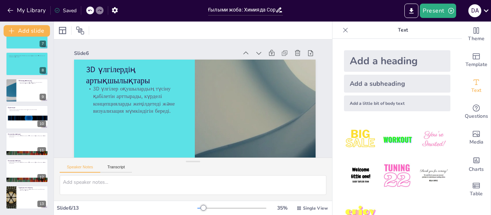
click at [391, 171] on img at bounding box center [396, 175] width 33 height 33
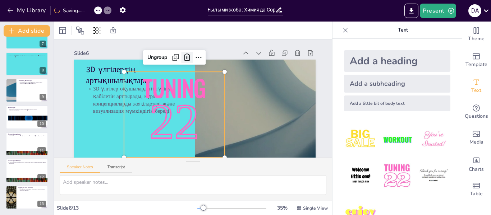
click at [191, 60] on icon at bounding box center [191, 56] width 9 height 9
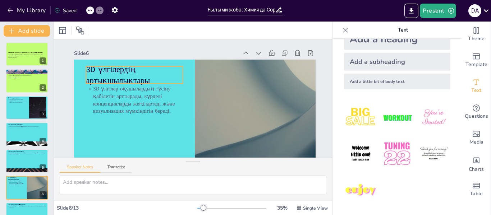
scroll to position [43, 0]
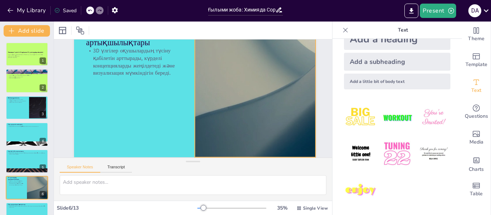
click at [291, 78] on div at bounding box center [256, 96] width 255 height 160
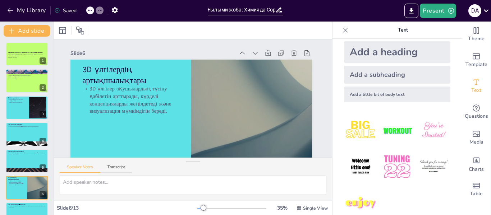
scroll to position [0, 0]
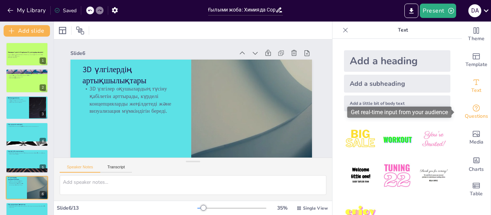
click at [473, 106] on icon "Get real-time input from your audience" at bounding box center [476, 108] width 7 height 7
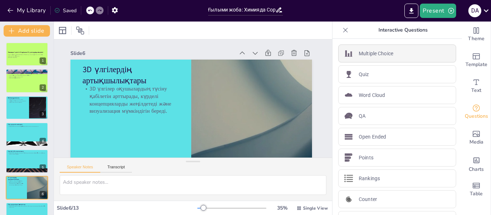
click at [387, 54] on p "Multiple Choice" at bounding box center [376, 54] width 35 height 8
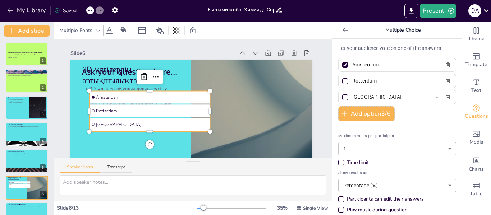
click at [125, 95] on span "Amsterdam" at bounding box center [153, 88] width 111 height 29
click at [111, 97] on span "Amsterdam" at bounding box center [152, 98] width 112 height 6
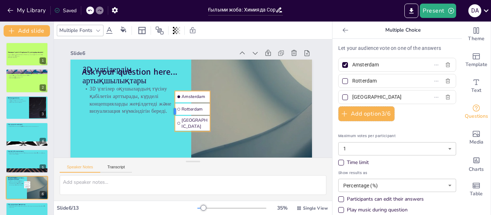
drag, startPoint x: 76, startPoint y: 126, endPoint x: 161, endPoint y: 131, distance: 85.7
click at [161, 131] on div "3D үлгілердің артықшылықтары 3D үлгілер оқушылардың түсіну қабілетін арттырады,…" at bounding box center [191, 128] width 242 height 136
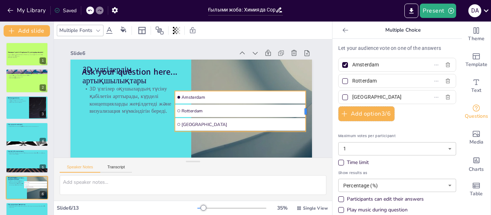
drag, startPoint x: 201, startPoint y: 111, endPoint x: 296, endPoint y: 119, distance: 95.9
click at [306, 119] on div at bounding box center [309, 111] width 6 height 41
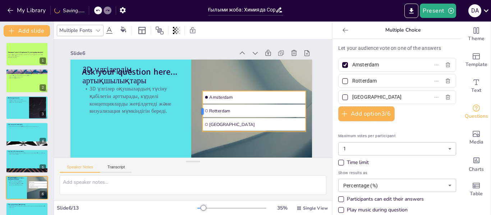
drag, startPoint x: 163, startPoint y: 109, endPoint x: 191, endPoint y: 116, distance: 28.7
click at [197, 116] on div at bounding box center [200, 111] width 6 height 41
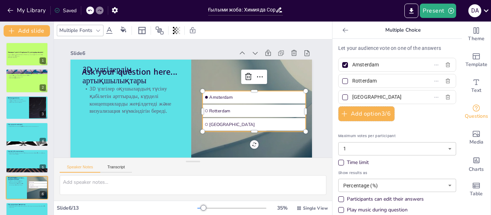
click at [220, 96] on span "Amsterdam" at bounding box center [256, 98] width 94 height 6
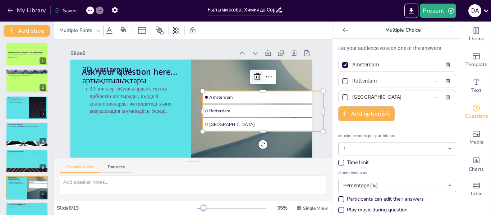
click at [253, 75] on icon at bounding box center [257, 77] width 9 height 9
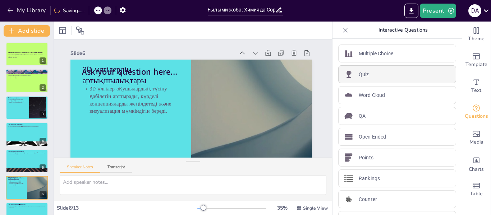
click at [402, 77] on div "Quiz" at bounding box center [397, 74] width 118 height 18
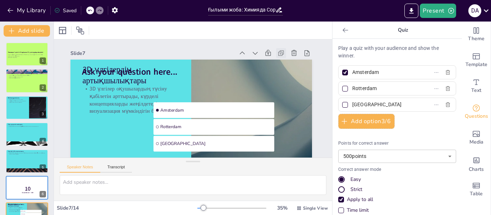
click at [278, 54] on icon at bounding box center [281, 53] width 7 height 7
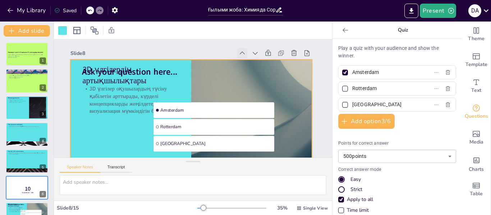
click at [239, 52] on icon at bounding box center [242, 53] width 7 height 7
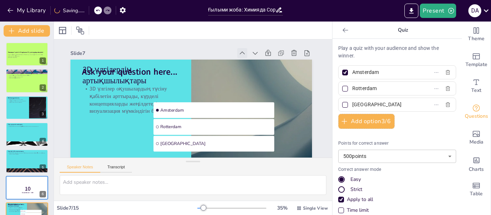
click at [240, 52] on icon at bounding box center [242, 53] width 5 height 3
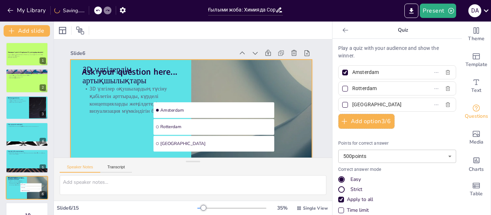
click at [115, 125] on div at bounding box center [185, 126] width 265 height 183
click at [218, 115] on li "Amsterdam" at bounding box center [213, 112] width 122 height 28
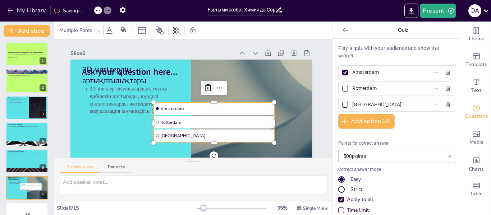
click at [205, 92] on icon at bounding box center [209, 89] width 9 height 9
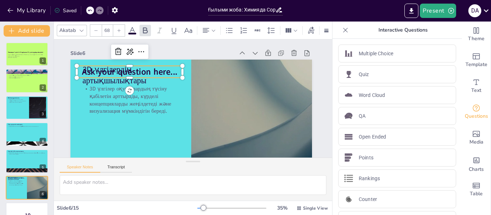
click at [154, 71] on span "Ask your question here..." at bounding box center [133, 66] width 96 height 22
click at [120, 47] on icon at bounding box center [123, 44] width 7 height 8
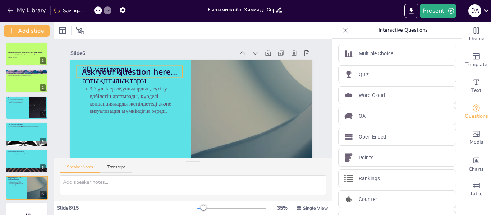
click at [142, 74] on span "Ask your question here..." at bounding box center [129, 72] width 95 height 12
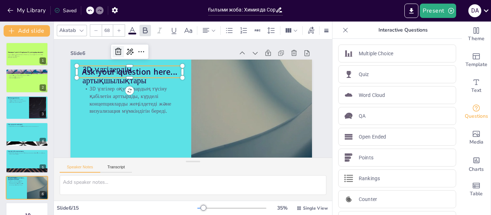
click at [119, 49] on icon at bounding box center [123, 43] width 9 height 9
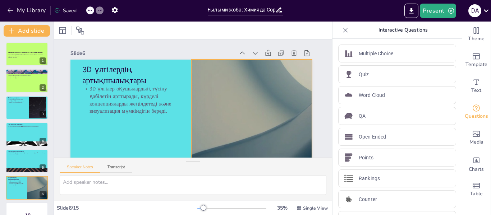
click at [247, 105] on div at bounding box center [248, 134] width 255 height 160
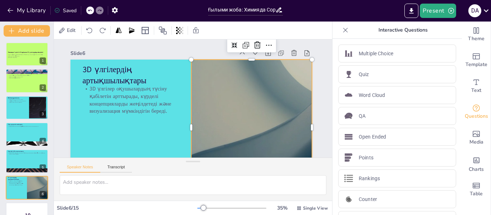
click at [219, 122] on div at bounding box center [248, 133] width 255 height 160
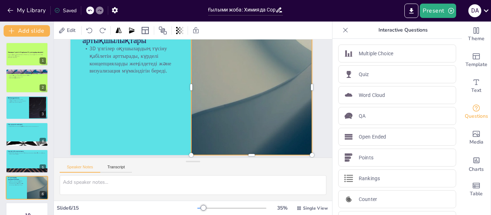
scroll to position [60, 14]
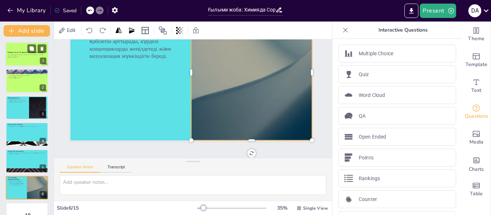
click at [26, 56] on p "Химия сабағында Copinth AR арқылы 3D үлгілерді пайдалану ғылыми жобасының мақса…" at bounding box center [27, 55] width 39 height 3
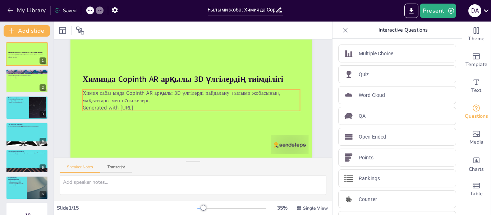
scroll to position [43, 14]
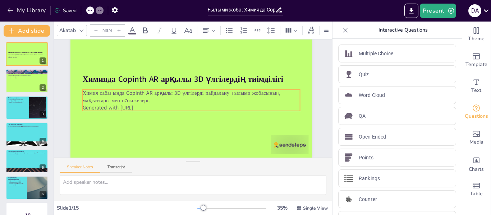
click at [141, 102] on p "Generated with [URL]" at bounding box center [190, 108] width 217 height 30
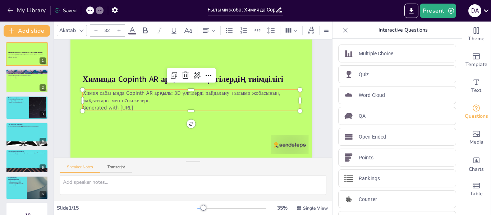
click at [182, 85] on p "Химия сабағында Copinth AR арқылы 3D үлгілерді пайдалану ғылыми жобасының мақса…" at bounding box center [192, 97] width 218 height 38
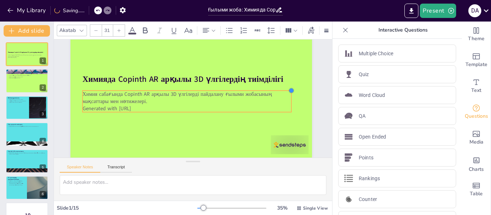
type input "31.4"
drag, startPoint x: 288, startPoint y: 83, endPoint x: 284, endPoint y: 87, distance: 5.9
click at [293, 98] on div at bounding box center [296, 101] width 6 height 6
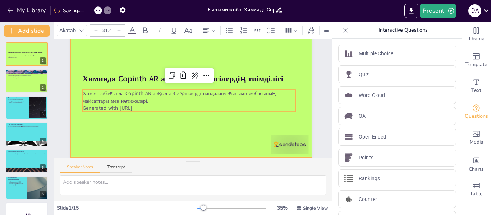
drag, startPoint x: 136, startPoint y: 137, endPoint x: 152, endPoint y: 132, distance: 16.3
click at [137, 137] on div at bounding box center [191, 90] width 242 height 136
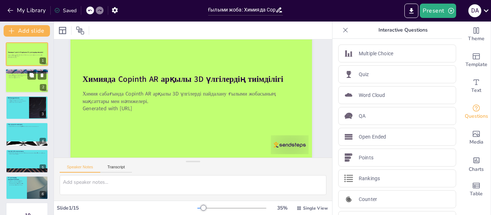
click at [27, 86] on div at bounding box center [26, 81] width 43 height 24
type textarea "Loremip dolorsitam Consect AD elitseddoeiusmo tempo incididun 2U laboreetd magn…"
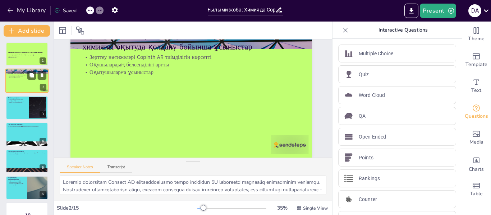
scroll to position [0, 14]
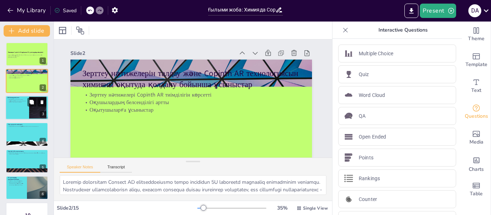
click at [15, 104] on div at bounding box center [26, 108] width 43 height 24
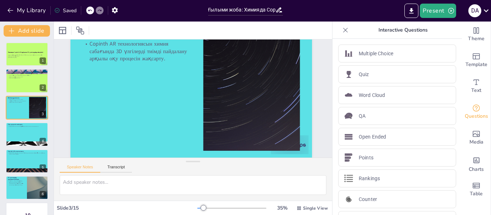
scroll to position [43, 14]
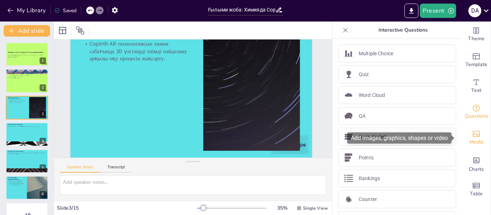
click at [473, 136] on icon "Add images, graphics, shapes or video" at bounding box center [476, 134] width 9 height 9
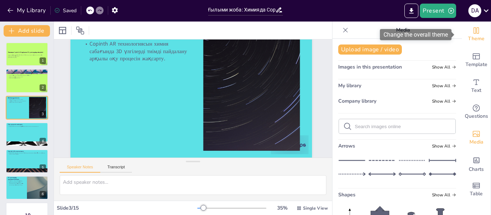
click at [474, 33] on icon "Change the overall theme" at bounding box center [476, 30] width 5 height 6
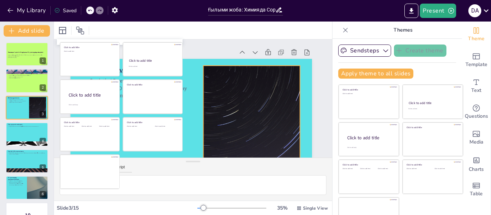
scroll to position [0, 14]
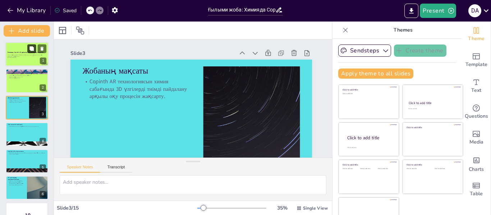
click at [33, 52] on button at bounding box center [31, 48] width 9 height 9
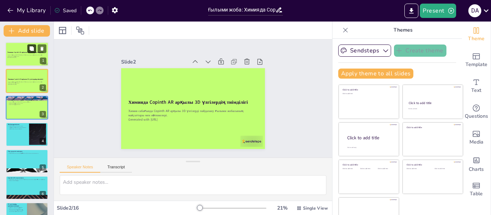
scroll to position [0, 0]
click at [193, 121] on div at bounding box center [191, 109] width 151 height 96
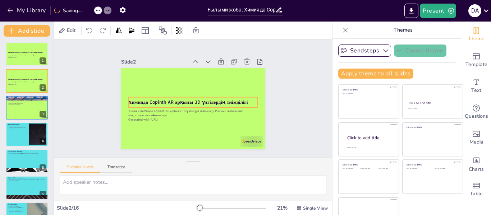
click at [177, 99] on strong "Химияда Copinth AR арқылы 3D үлгілердің тиімділігі" at bounding box center [187, 102] width 119 height 6
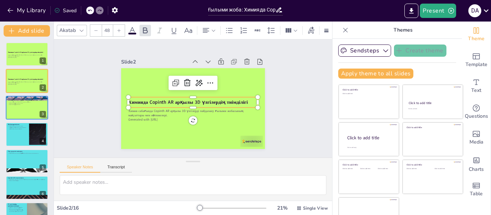
click at [170, 78] on div at bounding box center [195, 82] width 50 height 19
click at [176, 82] on icon at bounding box center [178, 80] width 5 height 5
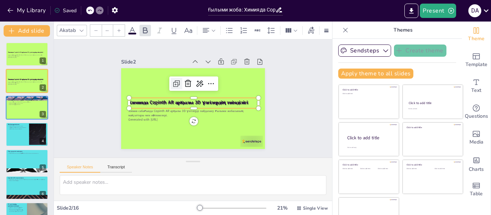
type input "48"
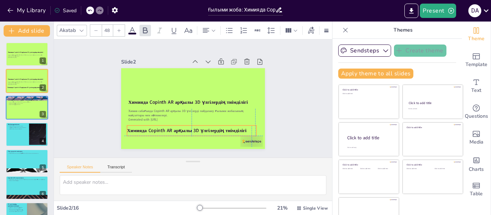
drag, startPoint x: 185, startPoint y: 104, endPoint x: 180, endPoint y: 132, distance: 28.8
click at [180, 132] on div "Химияда Copinth AR арқылы 3D үлгілердің тиімділігі" at bounding box center [191, 131] width 129 height 10
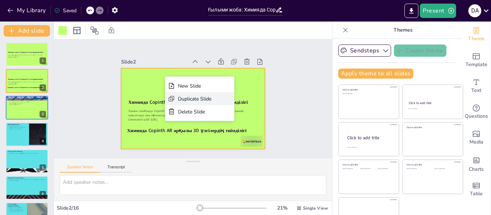
click at [220, 139] on icon at bounding box center [222, 141] width 4 height 4
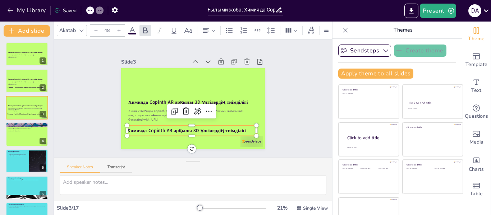
click at [206, 125] on strong "Химияда Copinth AR арқылы 3D үлгілердің тиімділігі" at bounding box center [183, 129] width 119 height 19
click at [182, 108] on icon at bounding box center [186, 111] width 9 height 9
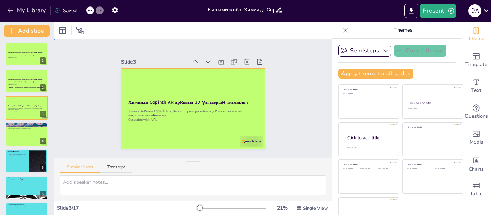
click at [195, 89] on div at bounding box center [193, 108] width 144 height 81
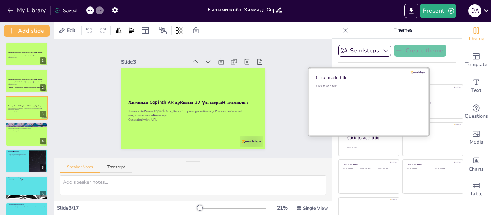
drag, startPoint x: 367, startPoint y: 114, endPoint x: 366, endPoint y: 97, distance: 16.9
click at [367, 102] on div "Click to add text" at bounding box center [367, 106] width 103 height 45
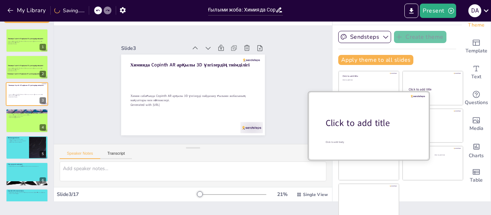
scroll to position [17, 0]
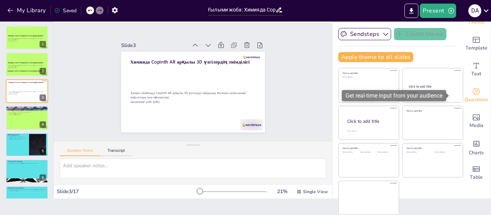
click at [472, 90] on icon "Get real-time input from your audience" at bounding box center [476, 91] width 9 height 9
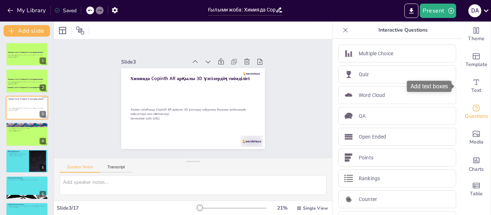
scroll to position [0, 0]
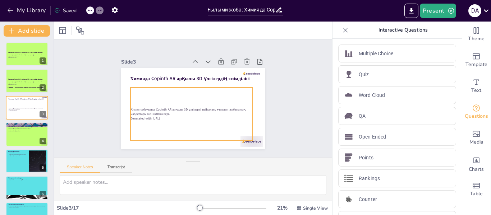
click at [177, 115] on p "Generated with [URL]" at bounding box center [190, 118] width 122 height 17
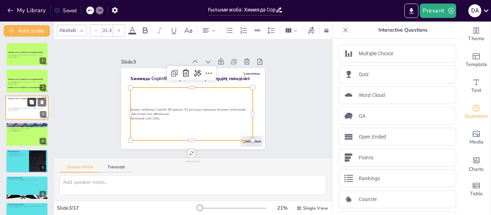
click at [29, 102] on button at bounding box center [31, 102] width 9 height 9
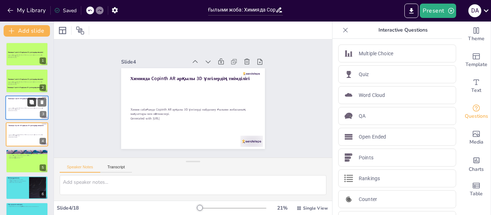
scroll to position [9, 0]
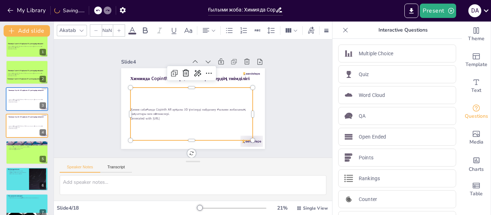
type input "31.4"
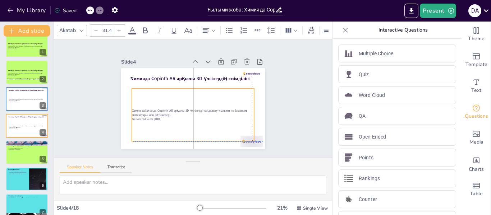
click at [132, 105] on div "Химия сабағында Copinth AR арқылы 3D үлгілерді пайдалану ғылыми жобасының мақса…" at bounding box center [193, 115] width 122 height 53
click at [223, 125] on div "Химия сабағында Copinth AR арқылы 3D үлгілерді пайдалану ғылыми жобасының мақса…" at bounding box center [191, 114] width 127 height 65
click at [170, 120] on div "Химия сабағында Copinth AR арқылы 3D үлгілерді пайдалану ғылыми жобасының мақса…" at bounding box center [191, 114] width 127 height 65
click at [196, 122] on div "Химия сабағында Copinth AR арқылы 3D үлгілерді пайдалану ғылыми жобасының мақса…" at bounding box center [191, 114] width 127 height 65
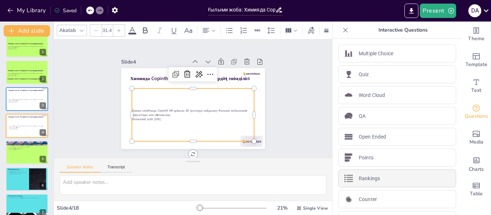
click at [383, 178] on div "Rankings" at bounding box center [397, 179] width 118 height 18
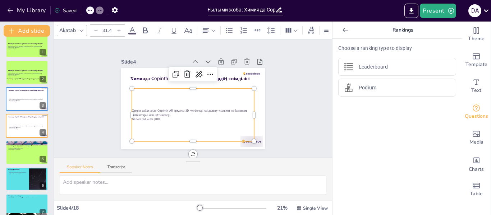
drag, startPoint x: 310, startPoint y: 105, endPoint x: 310, endPoint y: 90, distance: 14.4
click at [310, 99] on div "Slide 1 Химияда Copinth AR арқылы 3D үлгілердің тиімділігі Химия сабағында Copi…" at bounding box center [193, 99] width 289 height 147
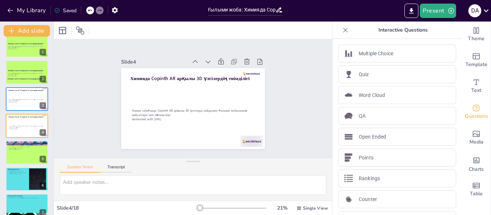
scroll to position [20, 0]
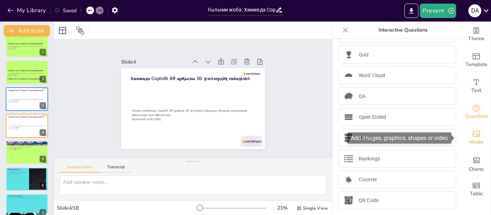
click at [462, 151] on div "Media" at bounding box center [476, 138] width 29 height 26
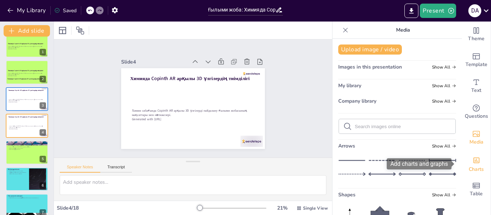
click at [474, 161] on icon "Add charts and graphs" at bounding box center [477, 161] width 6 height 6
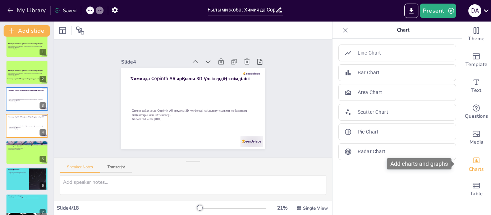
click at [474, 160] on icon "Add charts and graphs" at bounding box center [477, 161] width 6 height 6
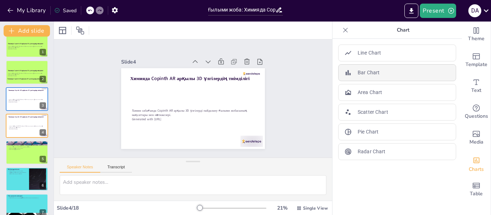
click at [373, 73] on p "Bar Chart" at bounding box center [369, 73] width 22 height 8
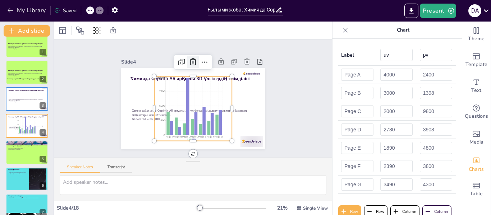
click at [190, 60] on icon at bounding box center [193, 61] width 6 height 7
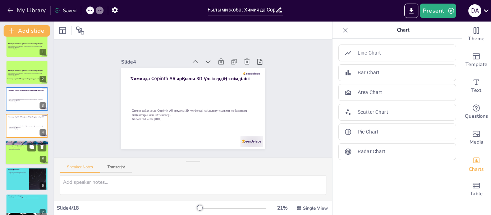
click at [24, 158] on div at bounding box center [26, 153] width 43 height 24
type textarea "Loremip dolorsitam Consect AD elitseddoeiusmo tempo incididun 2U laboreetd magn…"
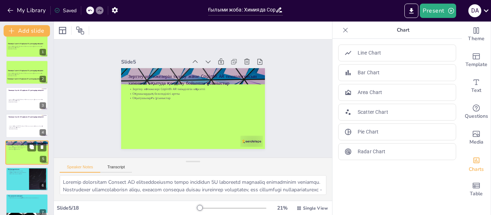
scroll to position [35, 0]
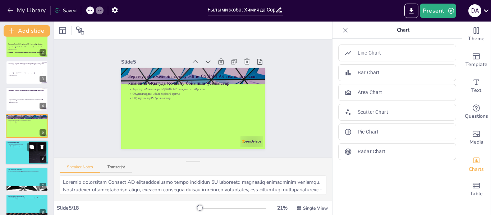
click at [25, 154] on div at bounding box center [26, 153] width 43 height 24
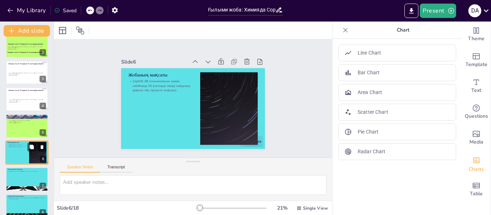
scroll to position [62, 0]
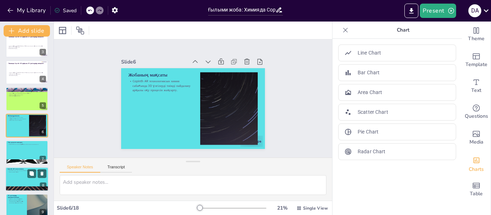
click at [17, 175] on div at bounding box center [26, 179] width 43 height 24
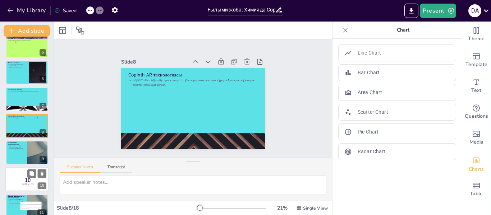
click at [23, 183] on p "10" at bounding box center [27, 181] width 19 height 8
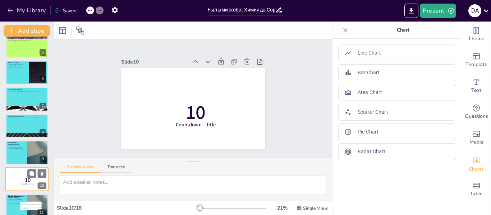
scroll to position [169, 0]
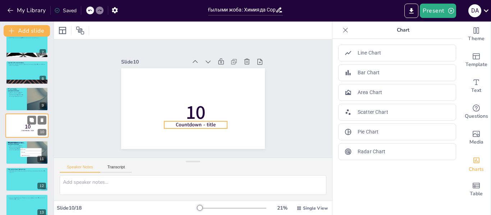
click at [23, 132] on span "Countdown - title" at bounding box center [28, 131] width 12 height 2
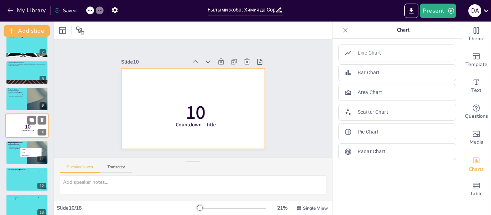
click at [17, 124] on div at bounding box center [26, 126] width 43 height 24
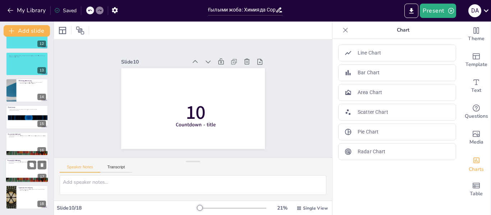
scroll to position [0, 0]
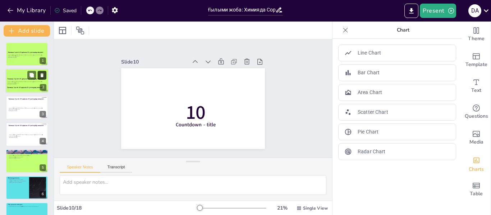
click at [38, 77] on button at bounding box center [42, 75] width 9 height 9
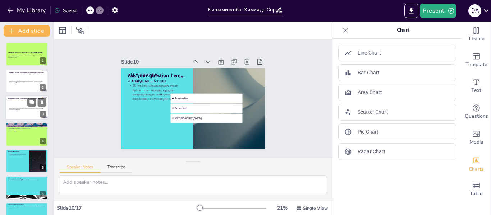
click at [19, 113] on div "Химия сабағында Copinth AR арқылы 3D үлгілерді пайдалану ғылыми жобасының мақса…" at bounding box center [27, 110] width 37 height 16
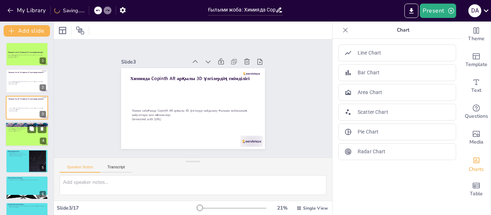
click at [24, 128] on p "Зерттеу нәтижелері Copinth AR тиімділігін көрсетті" at bounding box center [27, 128] width 39 height 1
type textarea "Loremip dolorsitam Consect AD elitseddoeiusmo tempo incididun 2U laboreetd magn…"
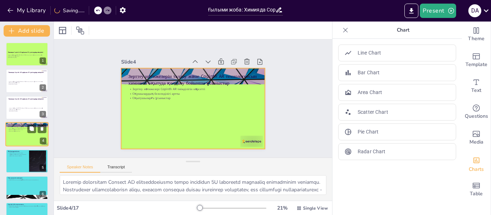
scroll to position [9, 0]
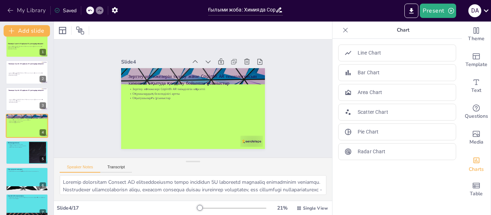
click at [8, 10] on icon "button" at bounding box center [10, 10] width 7 height 7
